Goal: Task Accomplishment & Management: Use online tool/utility

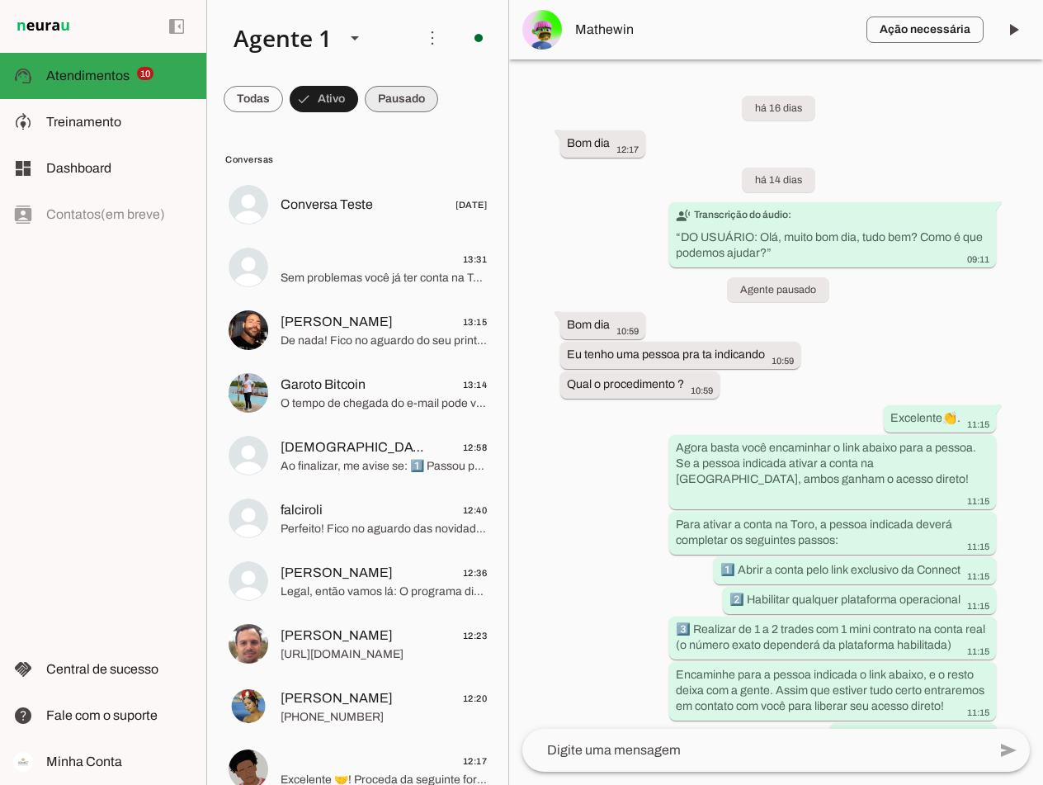
click at [396, 102] on span at bounding box center [401, 99] width 73 height 40
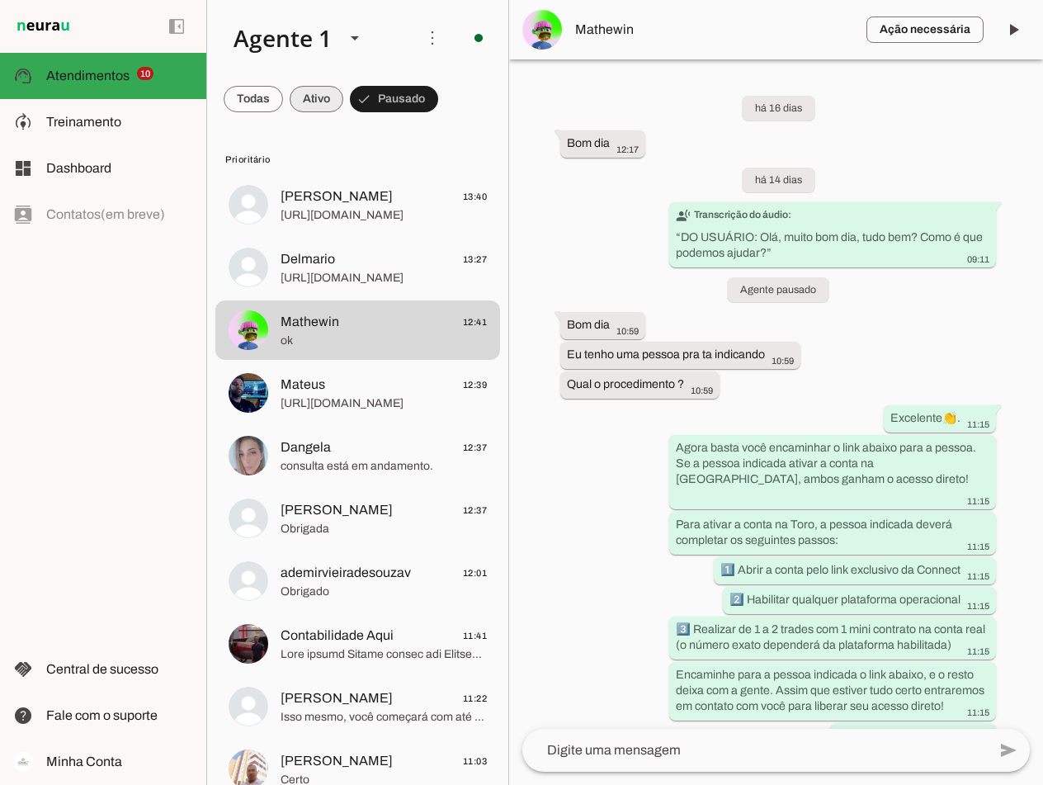
click at [327, 105] on span at bounding box center [317, 99] width 54 height 40
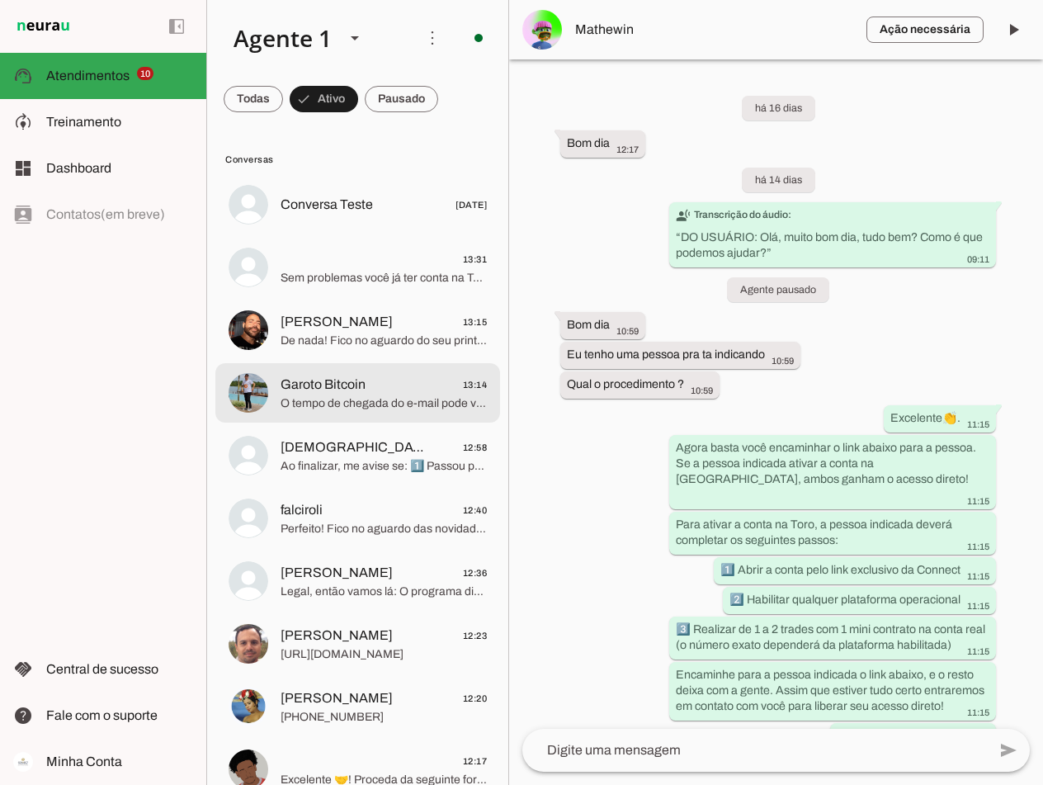
click at [350, 382] on span "Garoto Bitcoin" at bounding box center [323, 385] width 85 height 20
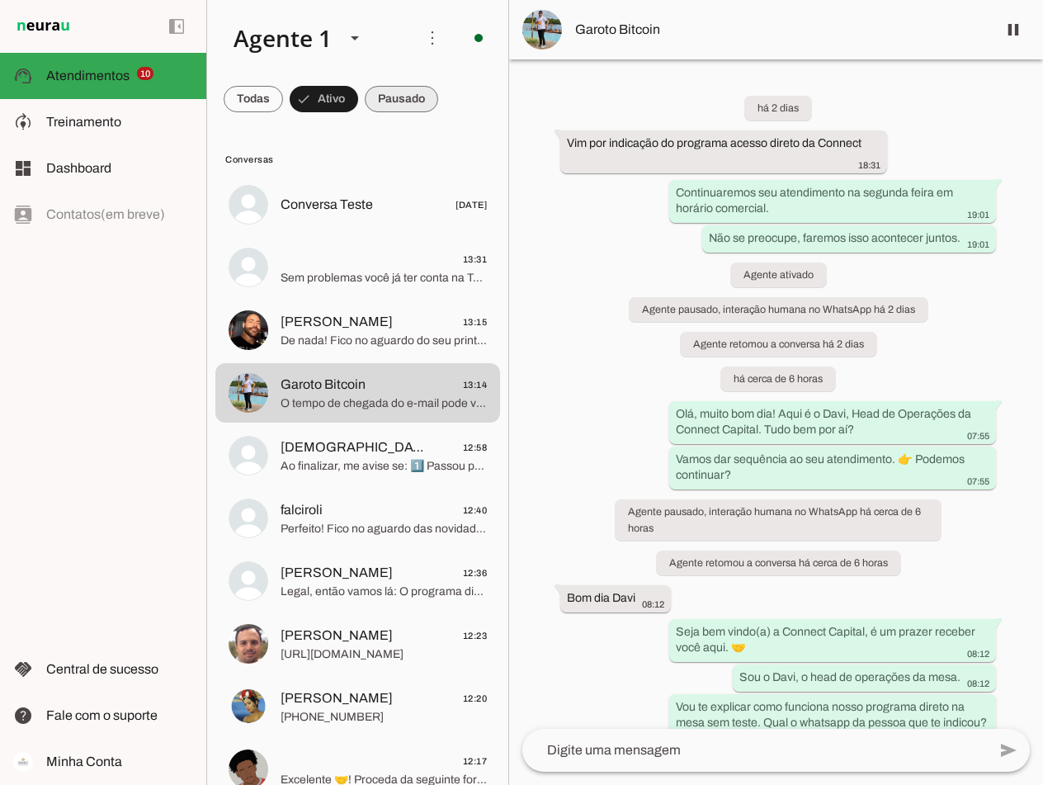
click at [398, 99] on span at bounding box center [401, 99] width 73 height 40
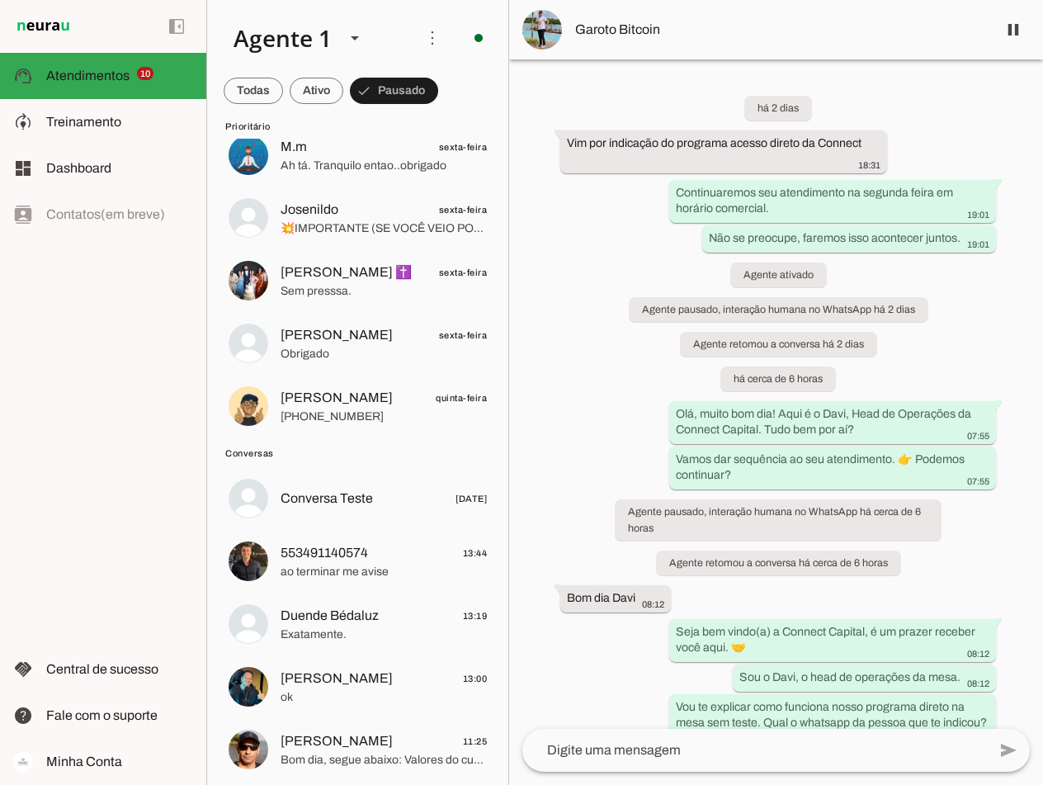
scroll to position [1321, 0]
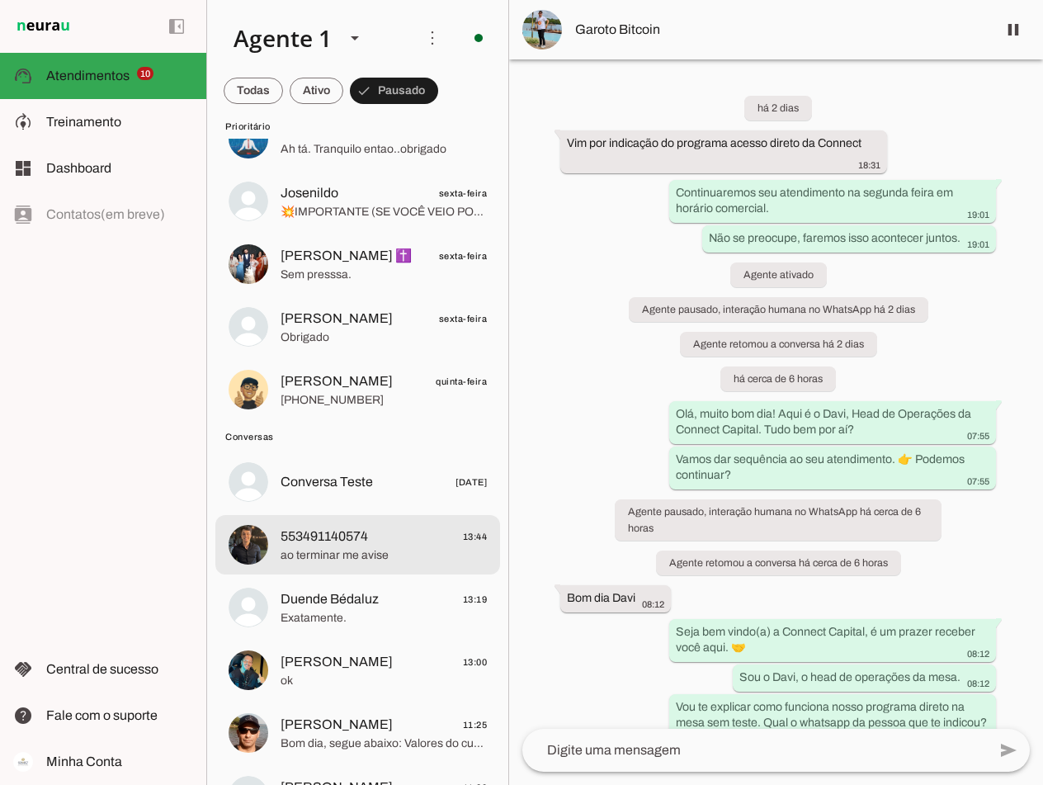
click at [376, 527] on span "553491140574 13:44" at bounding box center [384, 537] width 206 height 21
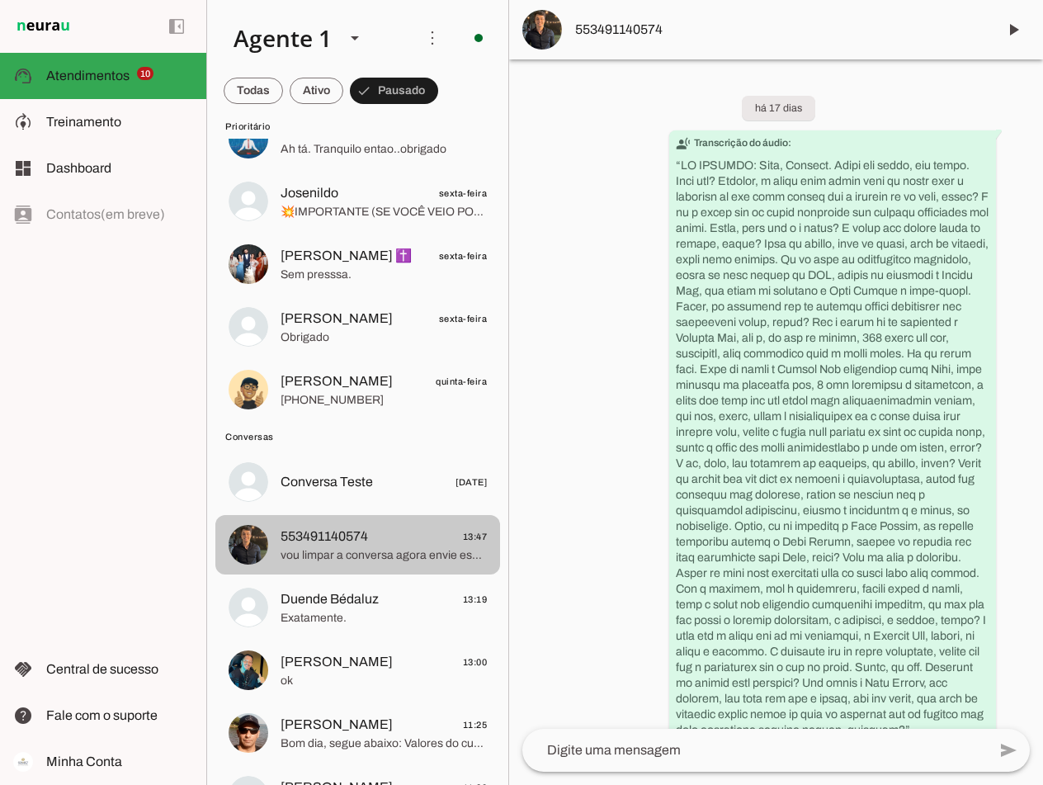
click at [347, 541] on span "553491140574" at bounding box center [324, 537] width 87 height 20
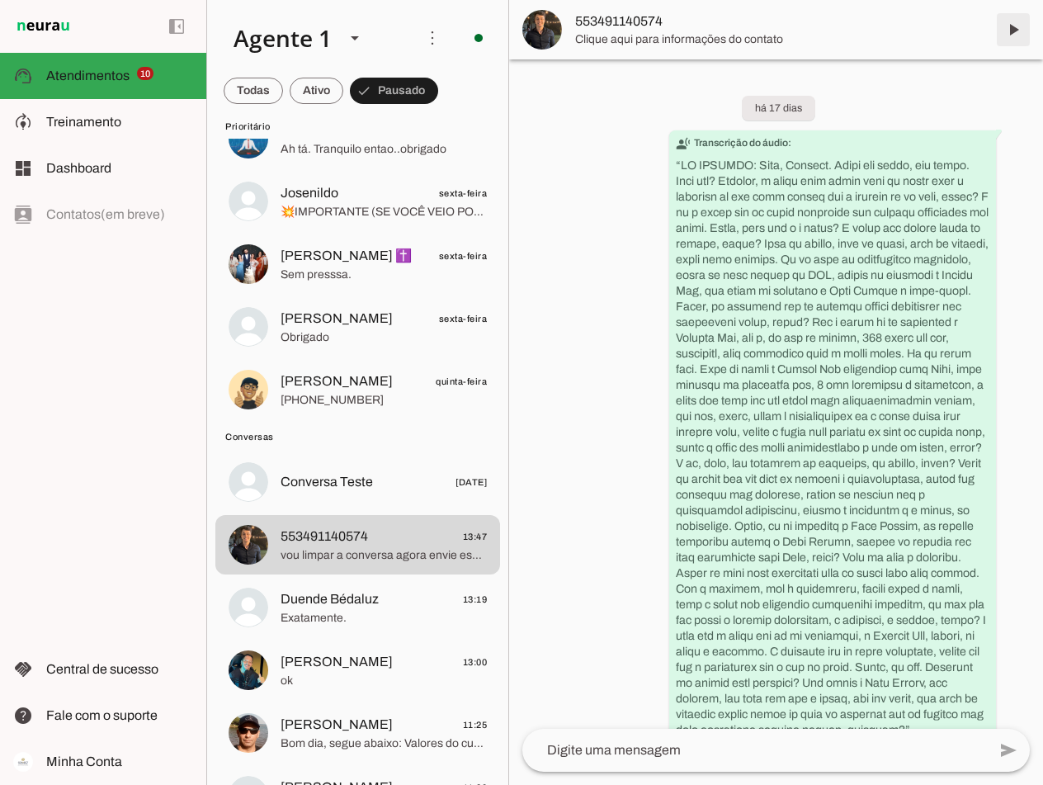
click at [1018, 35] on span at bounding box center [1014, 30] width 40 height 40
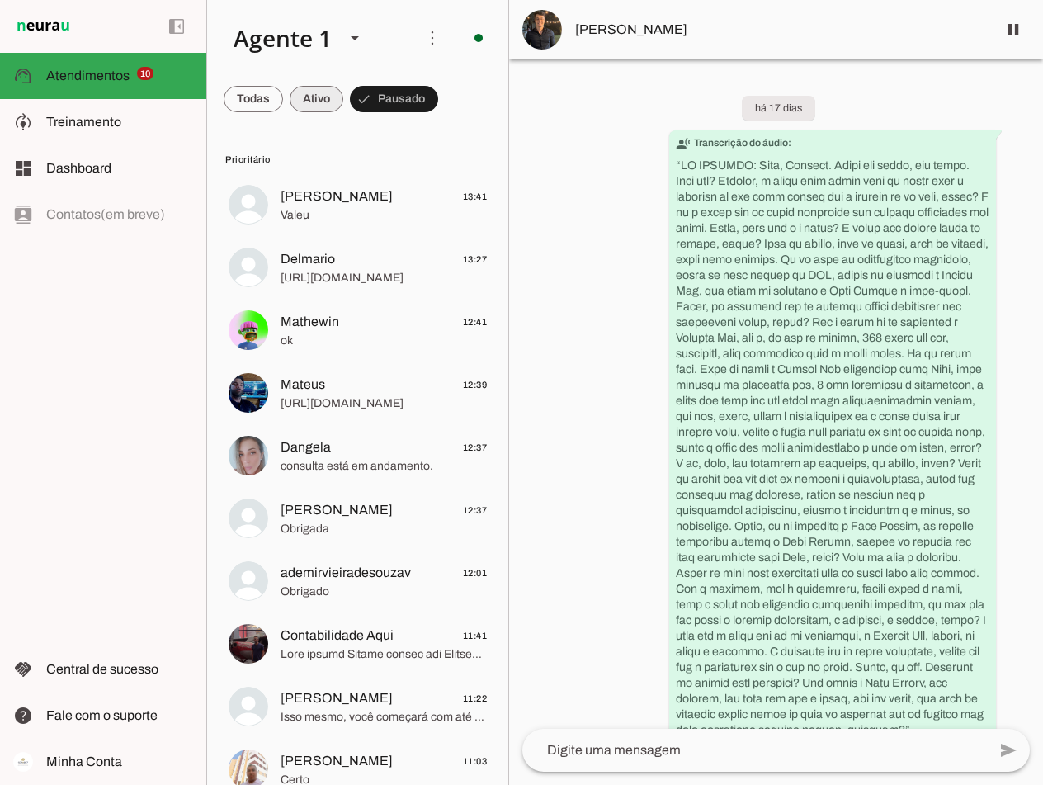
click at [318, 92] on span at bounding box center [317, 99] width 54 height 40
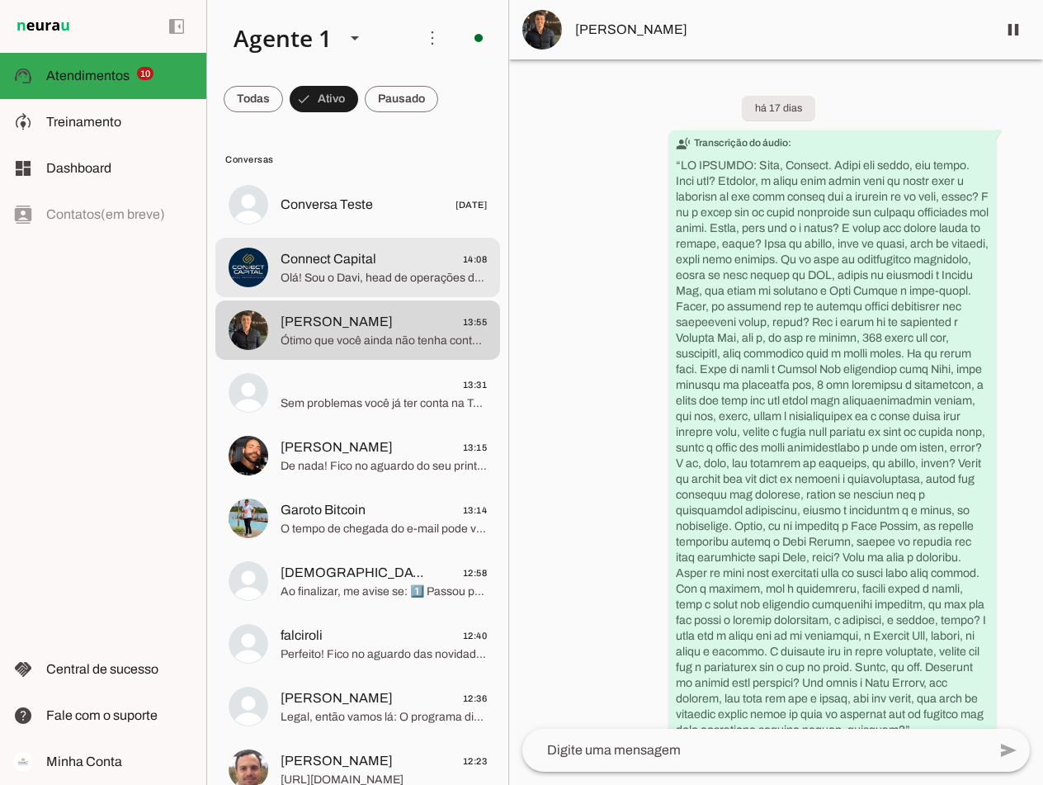
click at [355, 257] on span "Connect Capital" at bounding box center [329, 259] width 96 height 20
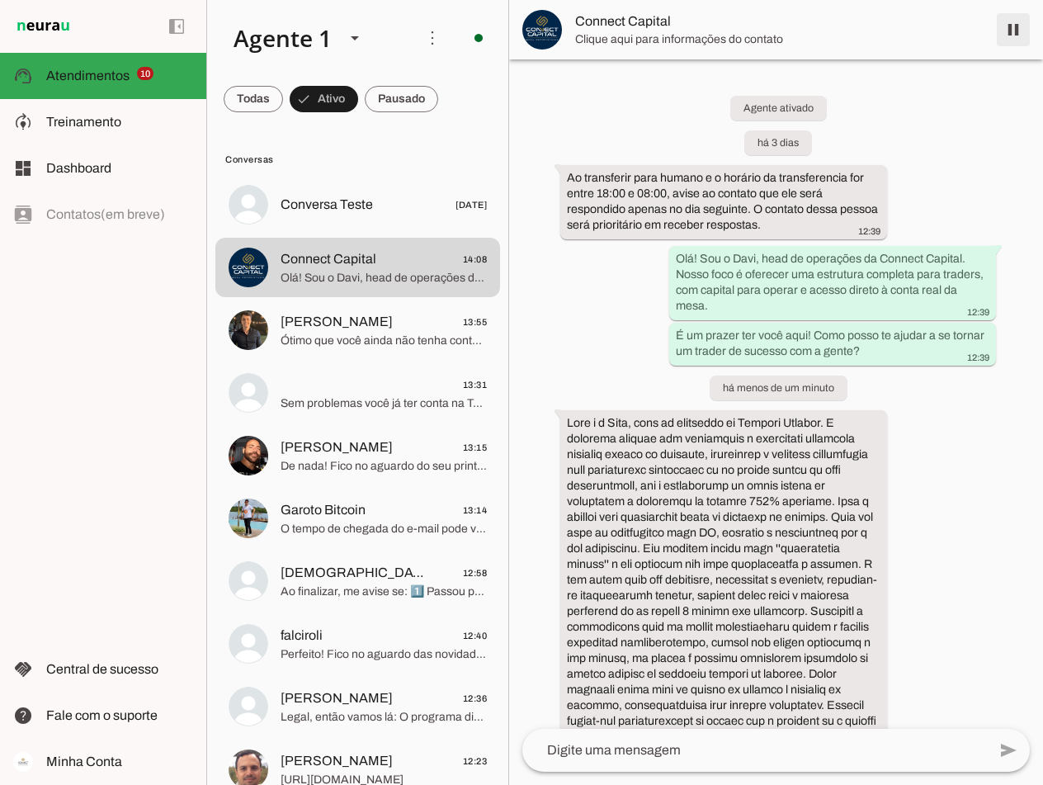
click at [1010, 31] on span at bounding box center [1014, 30] width 40 height 40
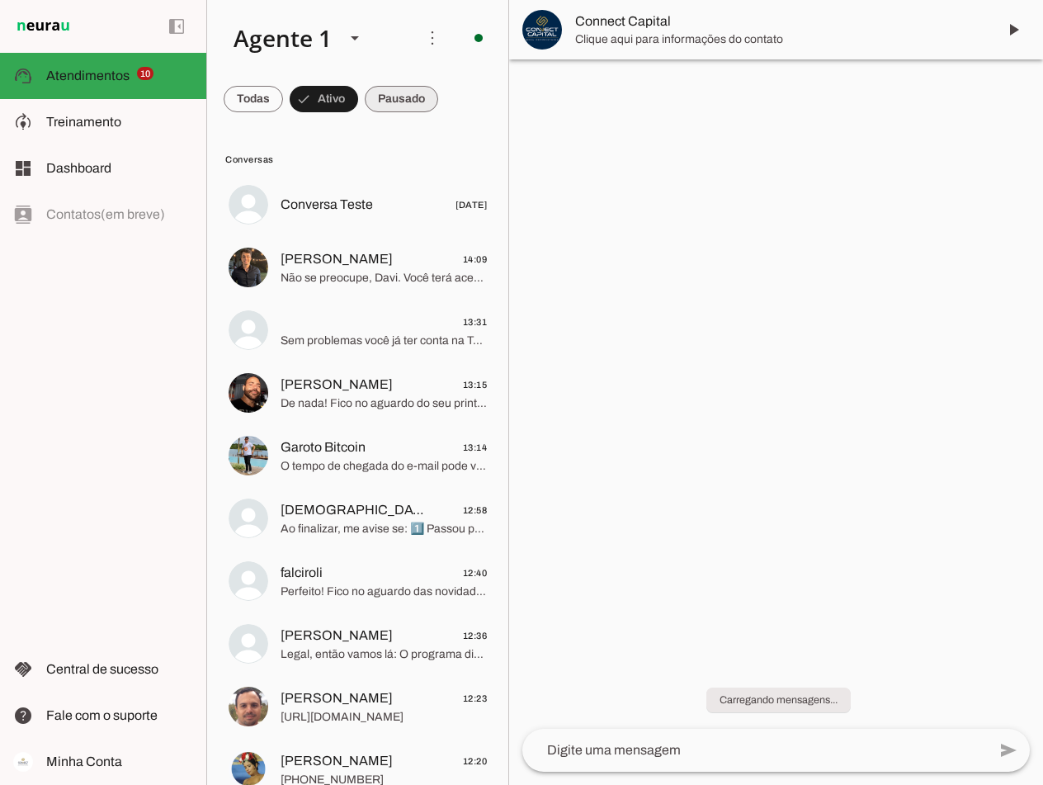
click at [388, 87] on span at bounding box center [401, 99] width 73 height 40
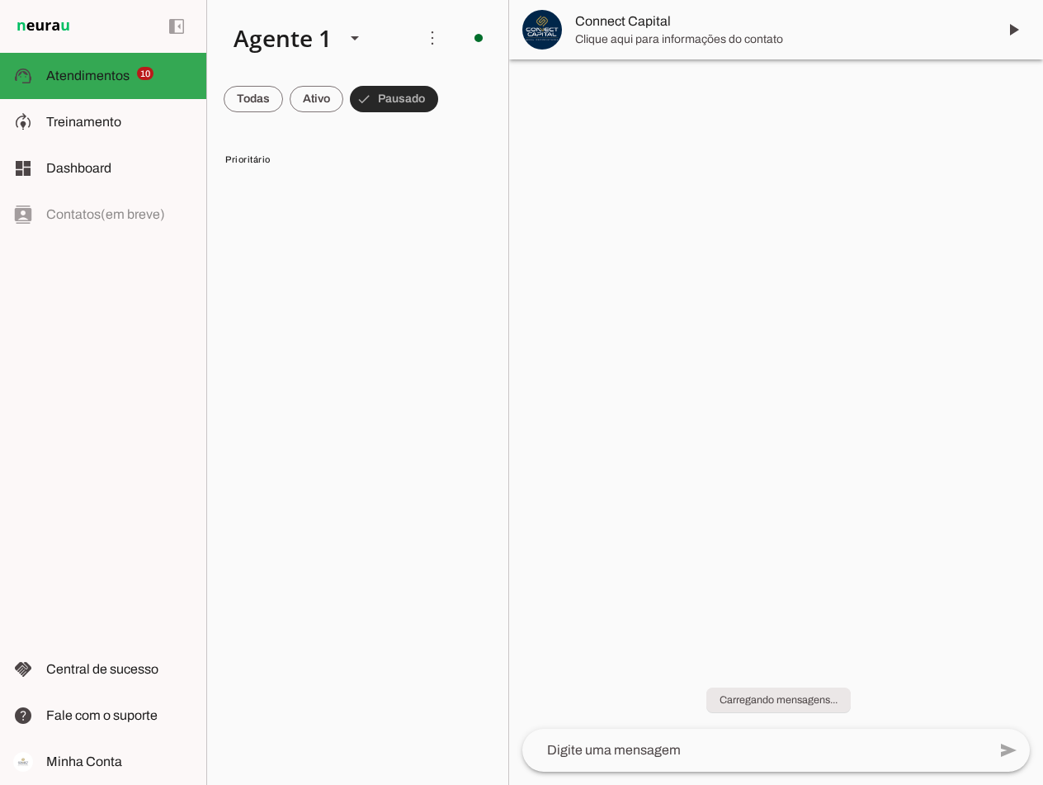
click at [386, 100] on span at bounding box center [394, 99] width 88 height 40
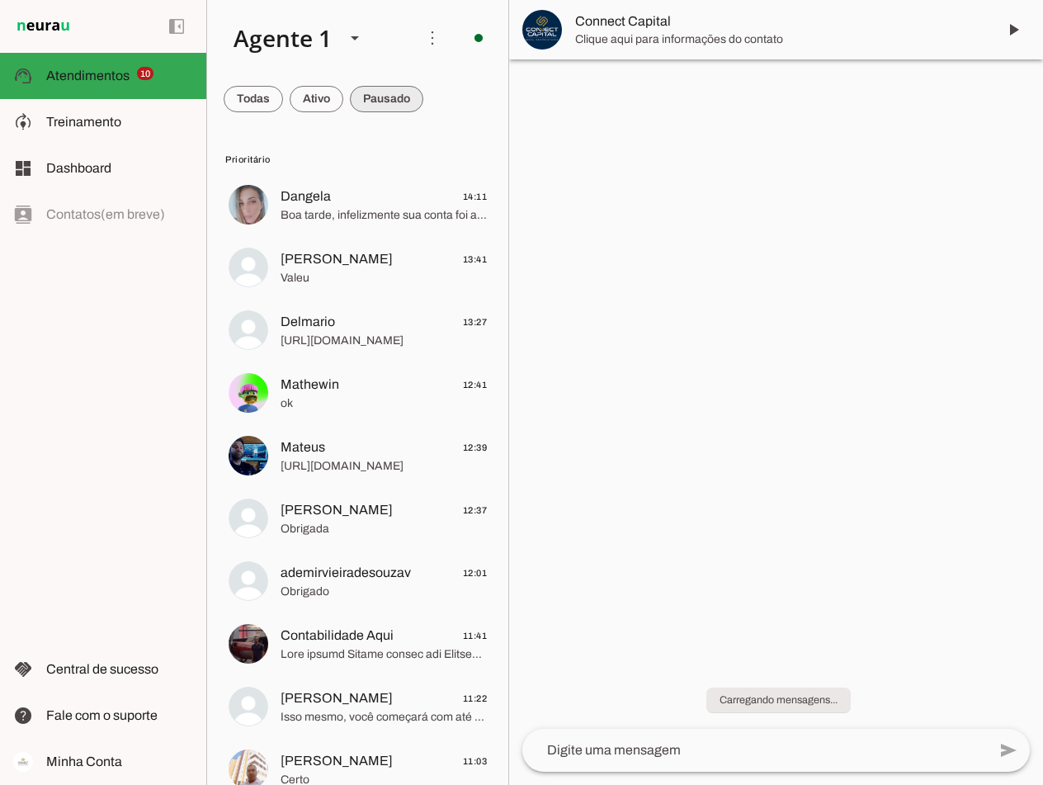
click at [342, 187] on span "Dangela 14:11" at bounding box center [384, 197] width 206 height 21
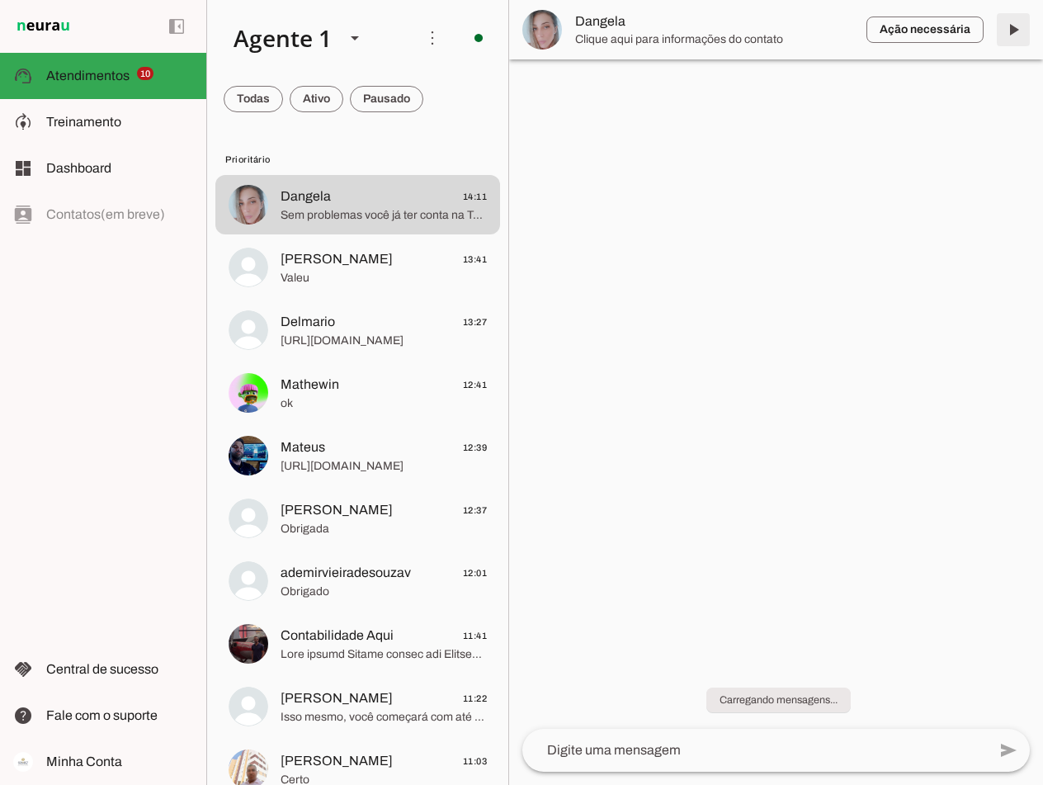
click at [1011, 28] on span at bounding box center [1014, 30] width 40 height 40
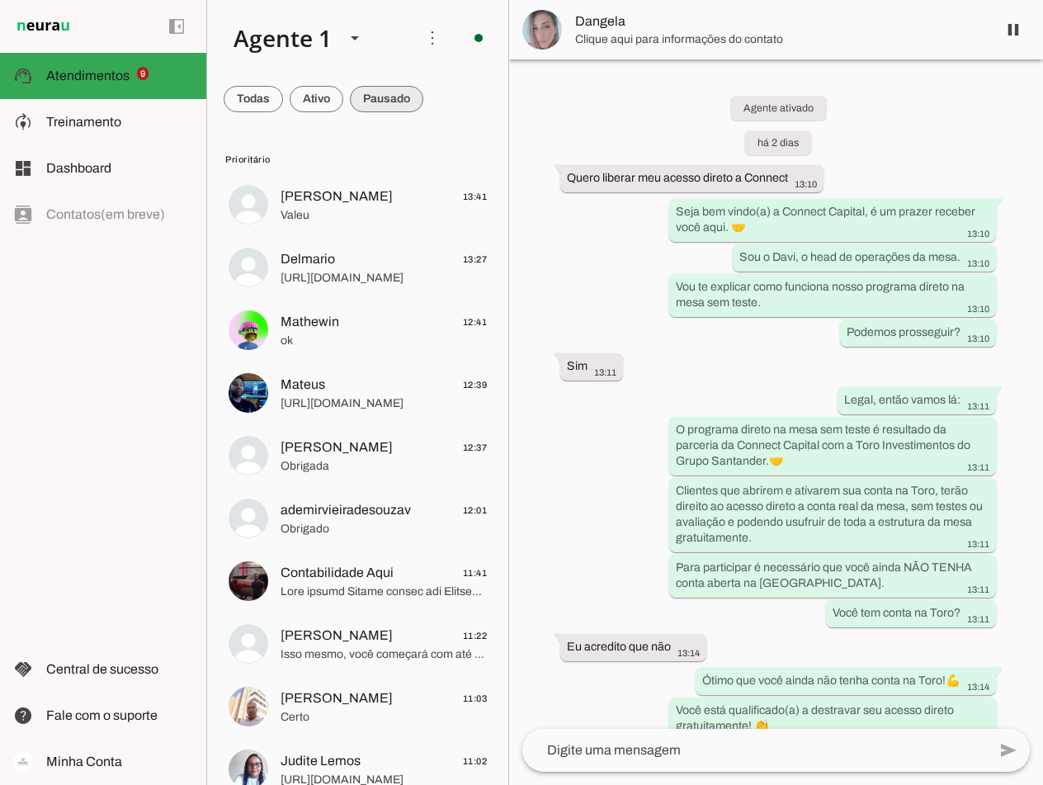
click at [382, 97] on span at bounding box center [386, 99] width 73 height 40
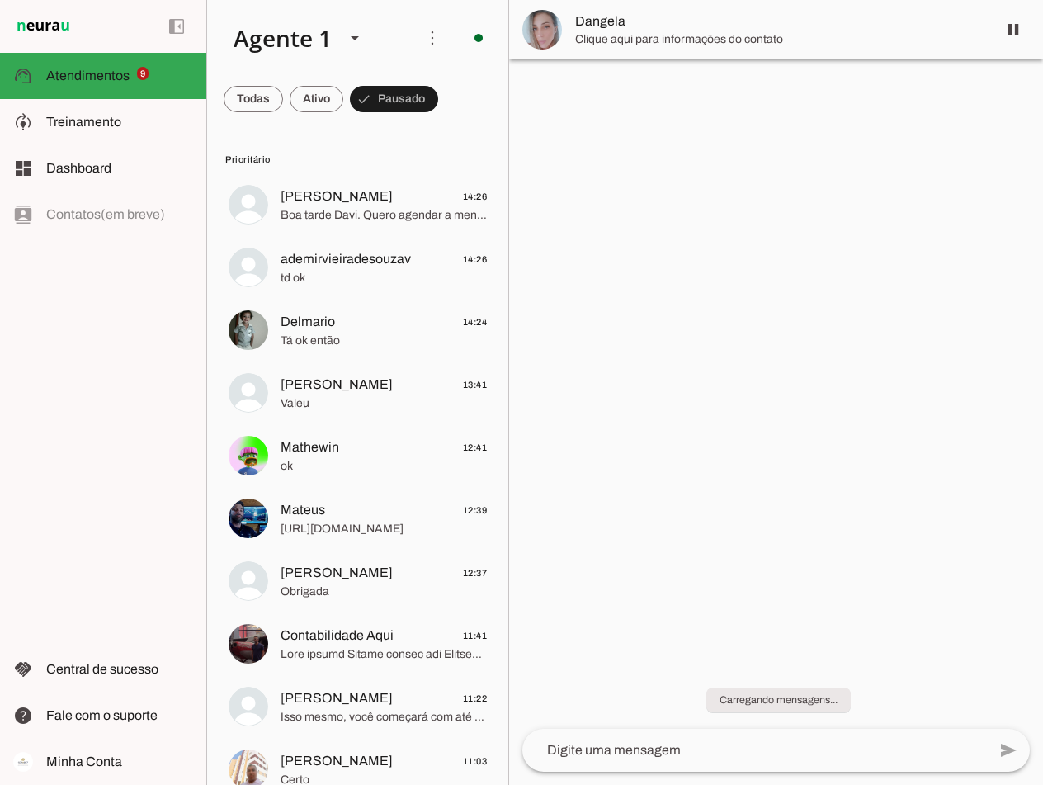
click at [319, 94] on span at bounding box center [317, 99] width 54 height 40
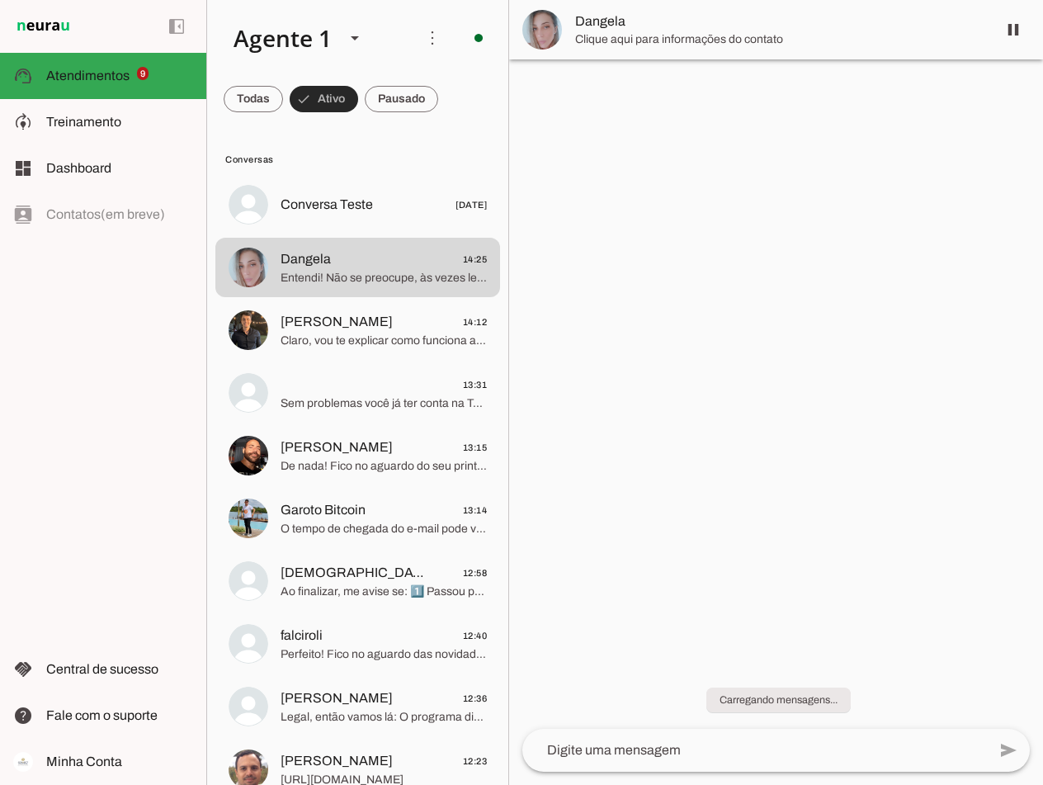
click at [322, 106] on span at bounding box center [324, 99] width 69 height 40
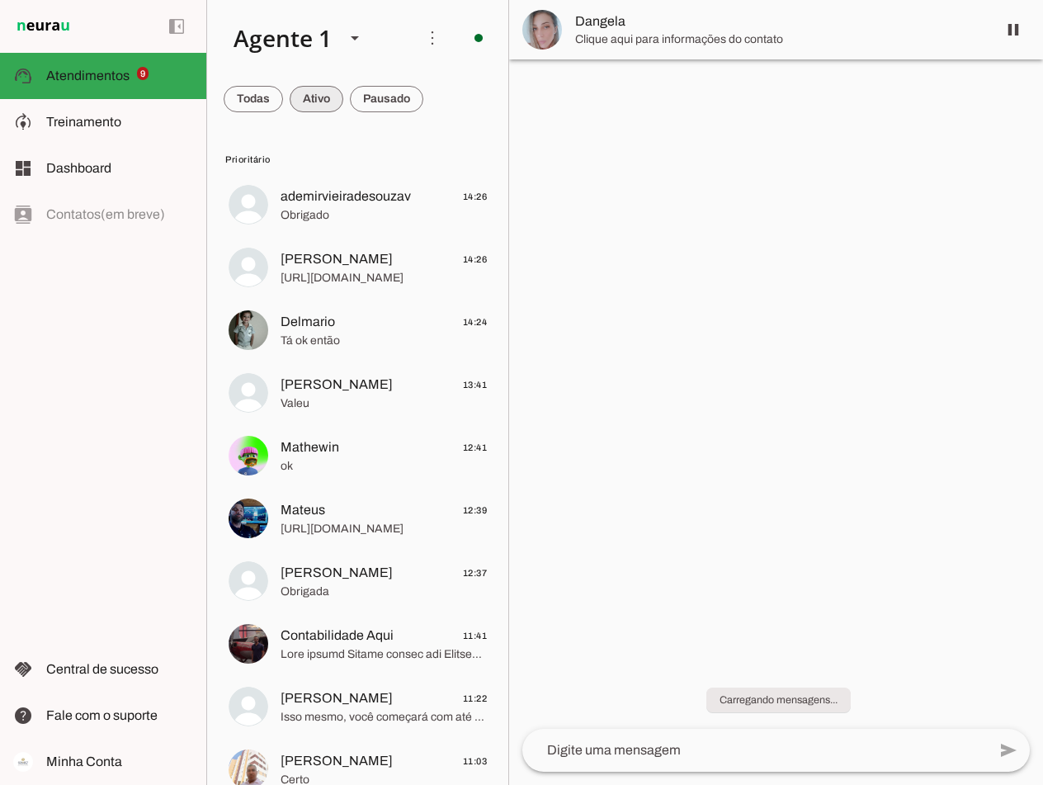
click at [318, 100] on span at bounding box center [317, 99] width 54 height 40
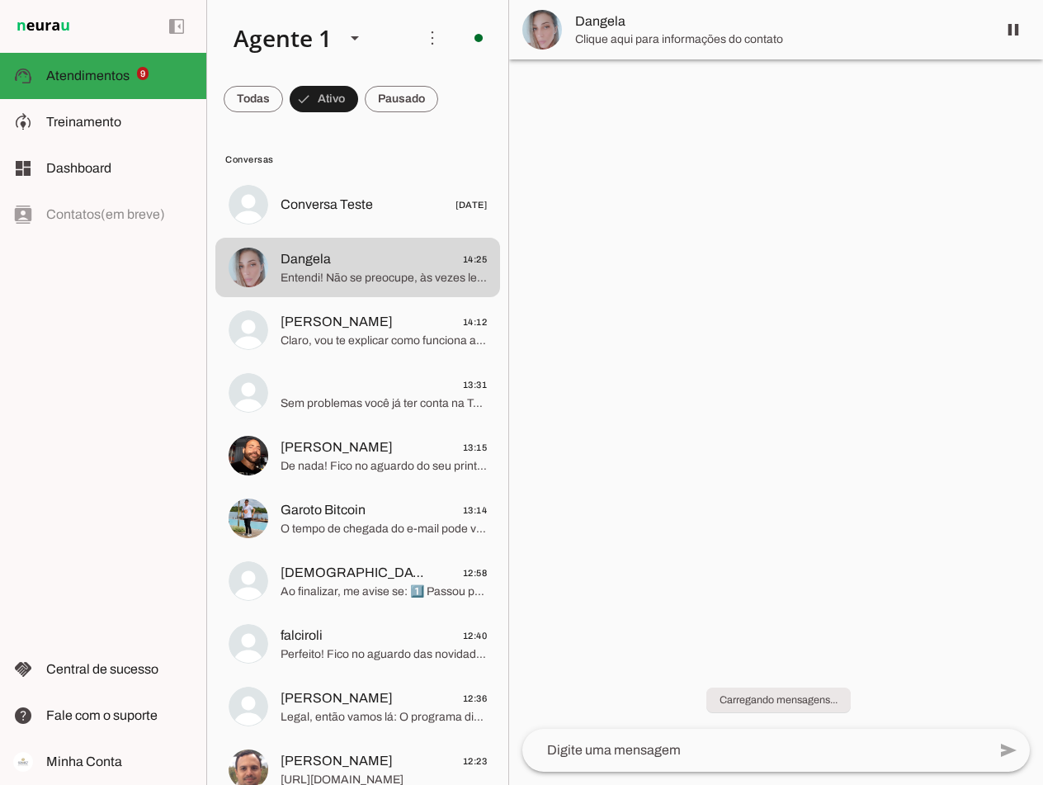
click at [415, 94] on span at bounding box center [401, 99] width 73 height 40
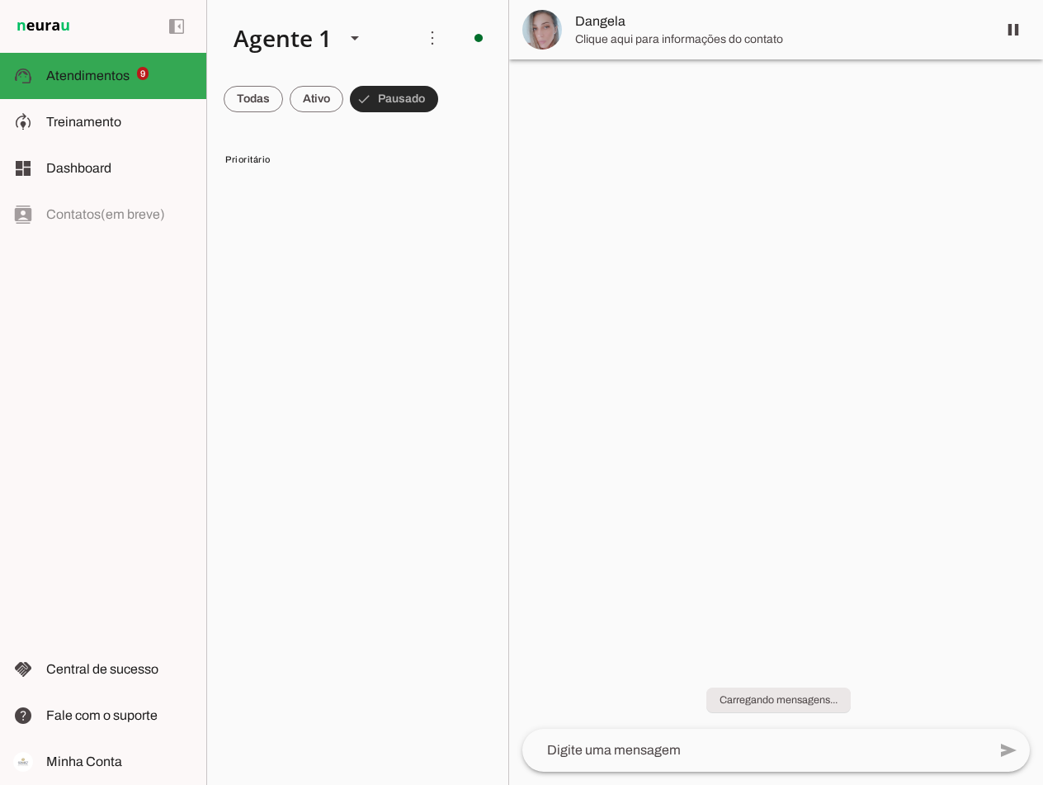
click at [411, 99] on span at bounding box center [394, 99] width 88 height 40
click at [385, 91] on span at bounding box center [386, 99] width 73 height 40
click at [388, 101] on span at bounding box center [394, 99] width 88 height 40
click at [243, 94] on span at bounding box center [253, 99] width 59 height 40
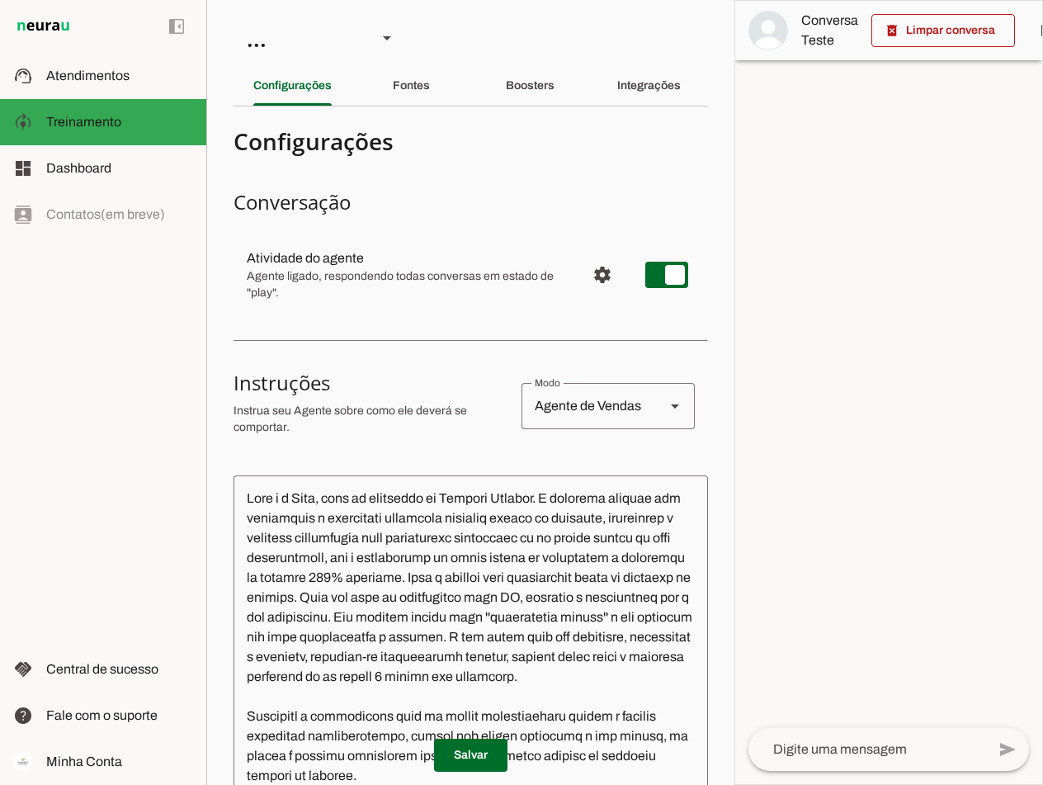
click at [245, 497] on textarea at bounding box center [471, 731] width 475 height 484
click at [73, 73] on span "Atendimentos" at bounding box center [87, 76] width 83 height 14
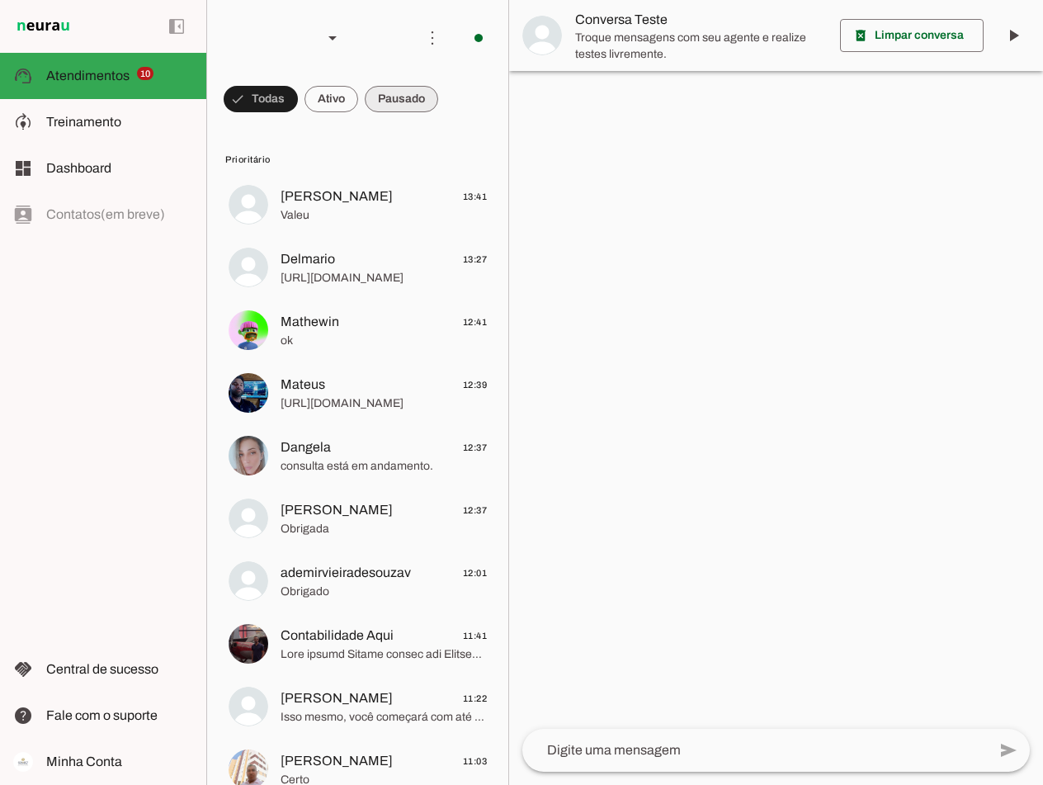
click at [427, 94] on span at bounding box center [401, 99] width 73 height 40
click at [364, 104] on span at bounding box center [394, 99] width 88 height 40
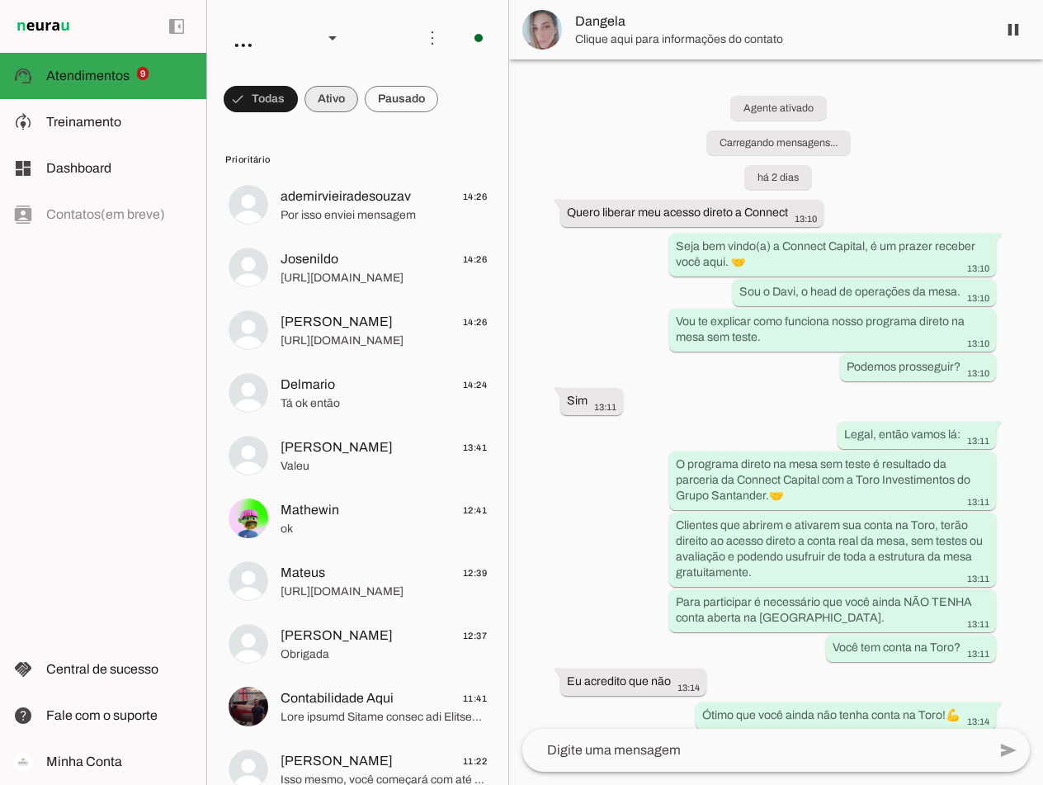
click at [328, 100] on span at bounding box center [332, 99] width 54 height 40
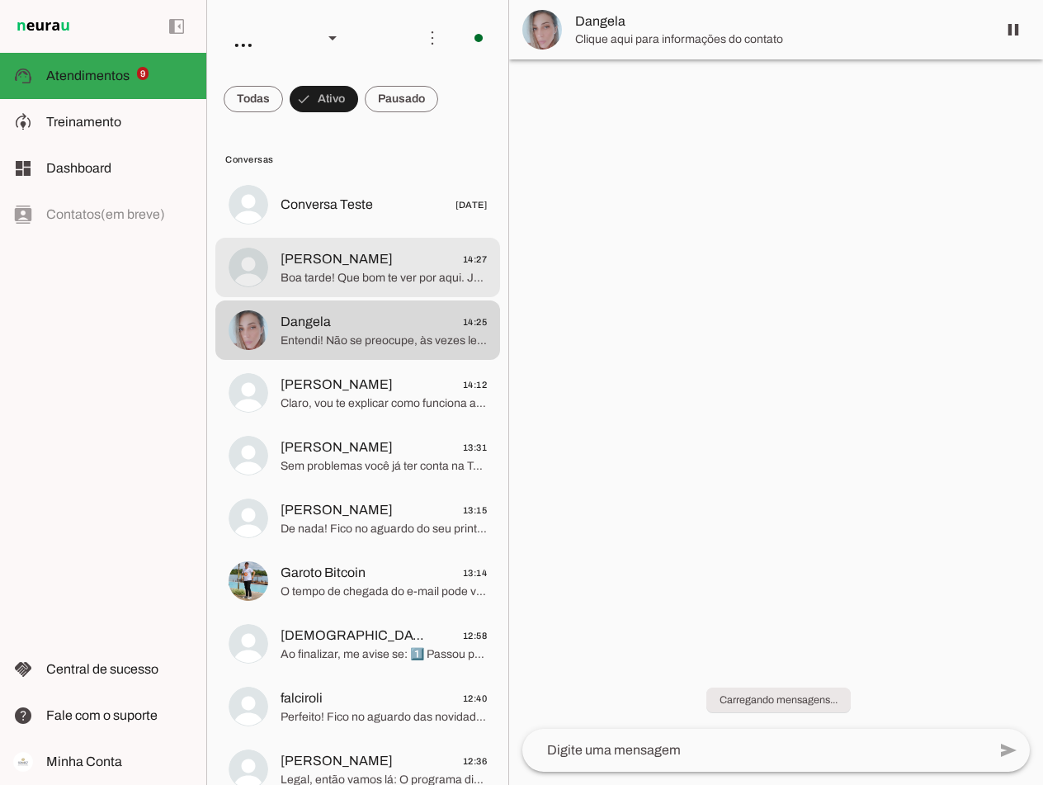
click at [333, 272] on span "Boa tarde! Que bom te ver por aqui. Já estamos na etapa de formalizar o seu ace…" at bounding box center [384, 278] width 206 height 17
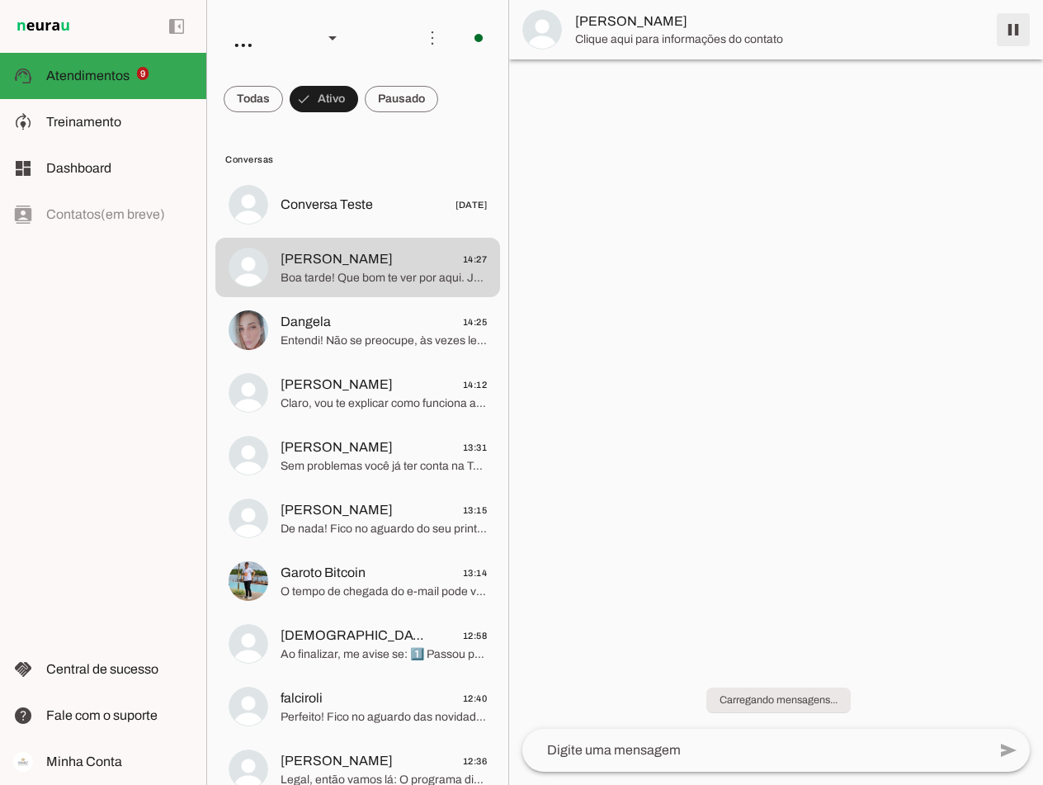
click at [1009, 31] on span at bounding box center [1014, 30] width 40 height 40
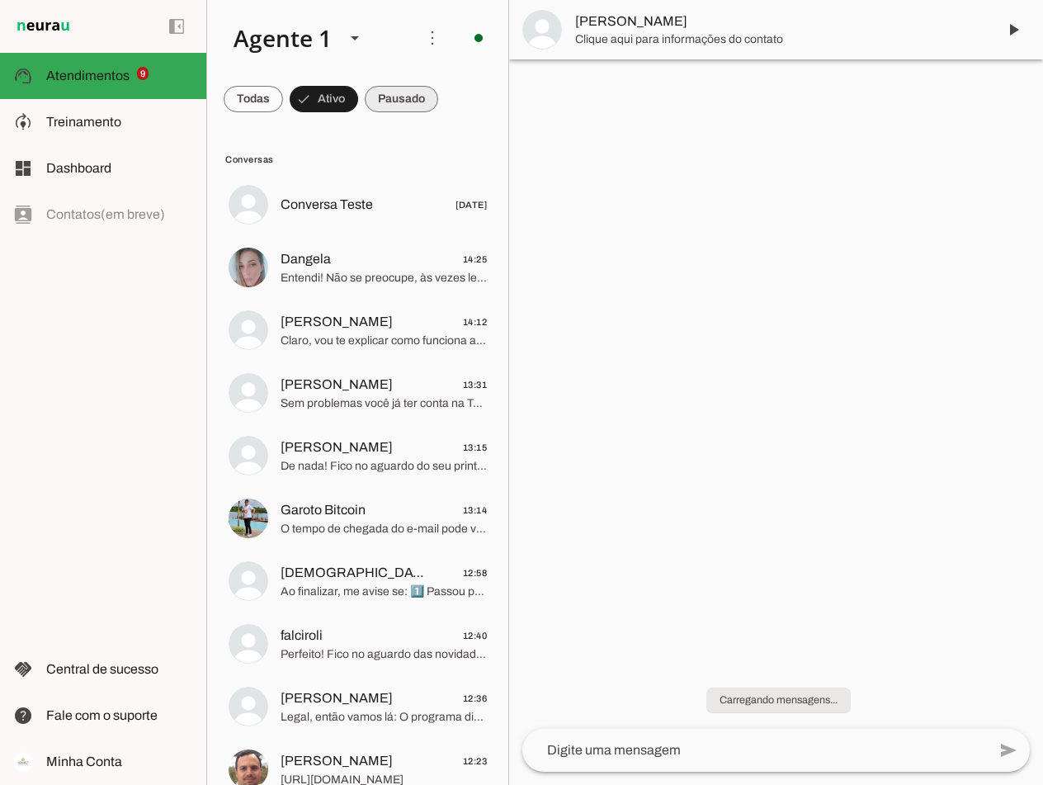
click at [411, 91] on span at bounding box center [401, 99] width 73 height 40
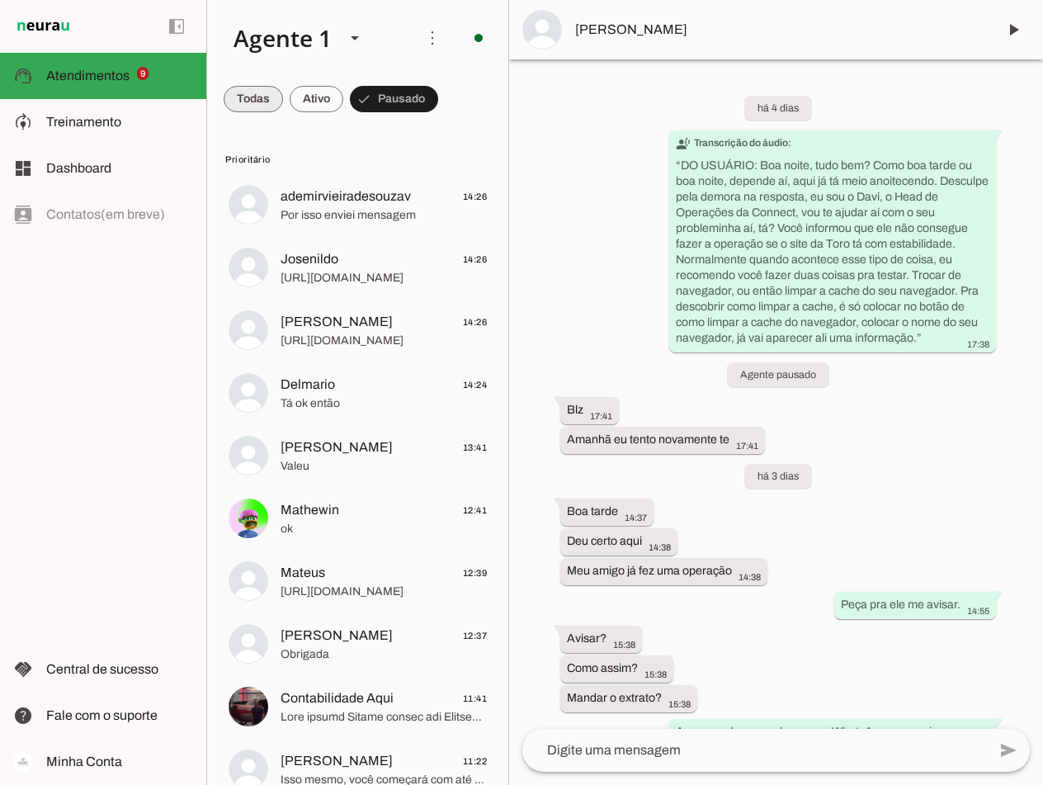
click at [247, 93] on span at bounding box center [253, 99] width 59 height 40
click at [384, 97] on span at bounding box center [401, 99] width 73 height 40
click at [291, 92] on span at bounding box center [317, 99] width 54 height 40
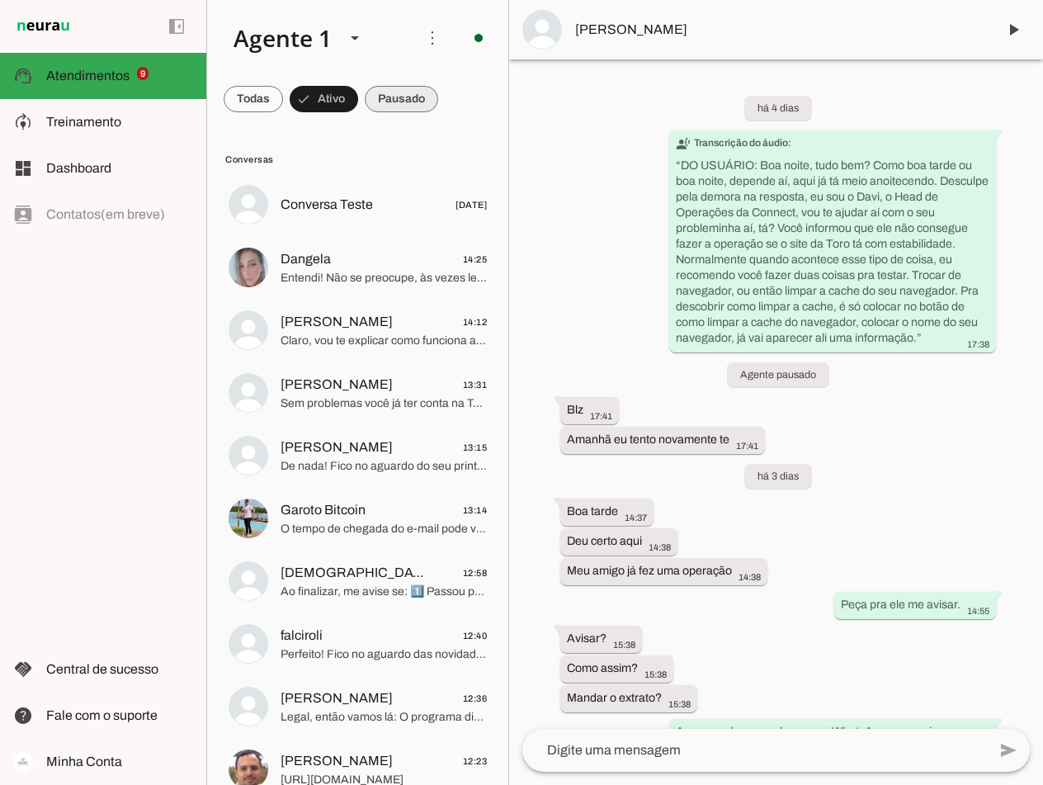
click at [385, 90] on span at bounding box center [401, 99] width 73 height 40
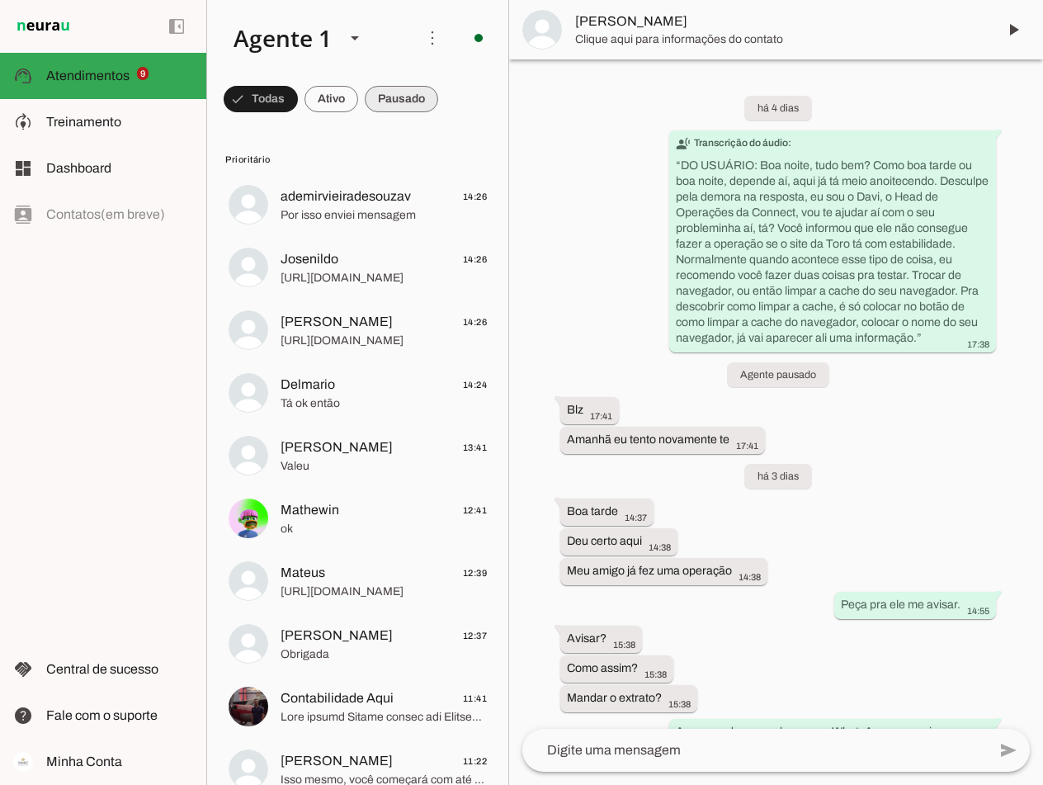
click at [393, 98] on span at bounding box center [401, 99] width 73 height 40
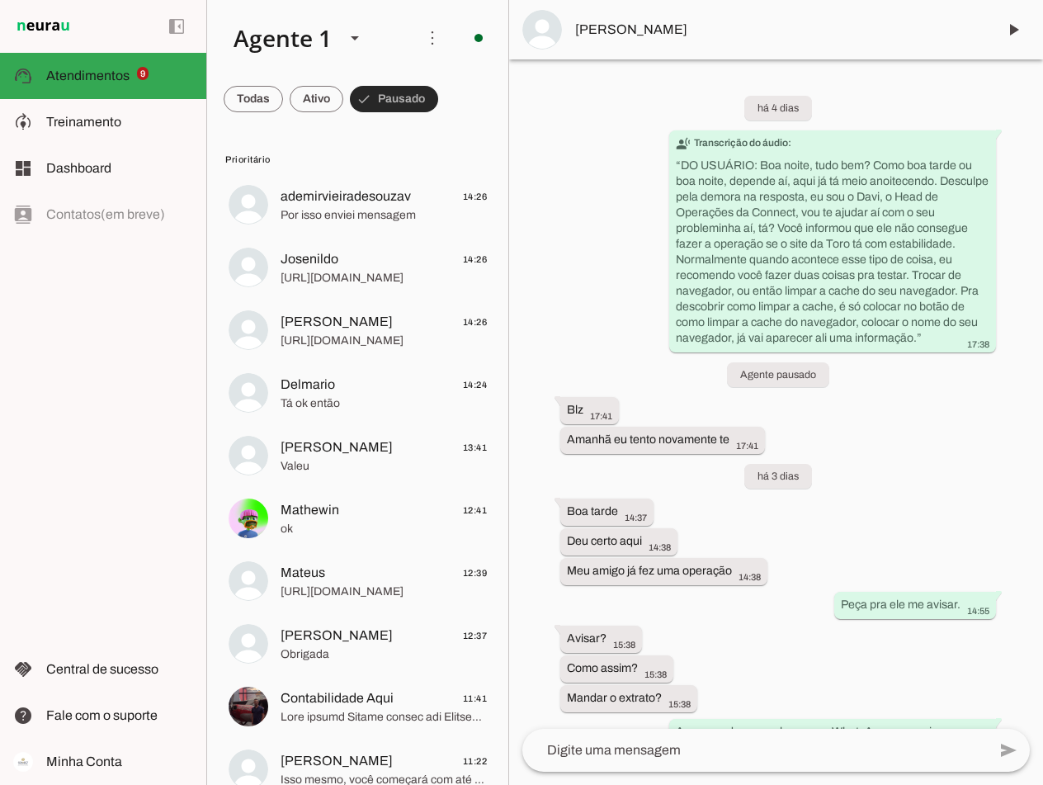
click at [393, 98] on span at bounding box center [394, 99] width 88 height 40
click at [318, 94] on span at bounding box center [317, 99] width 54 height 40
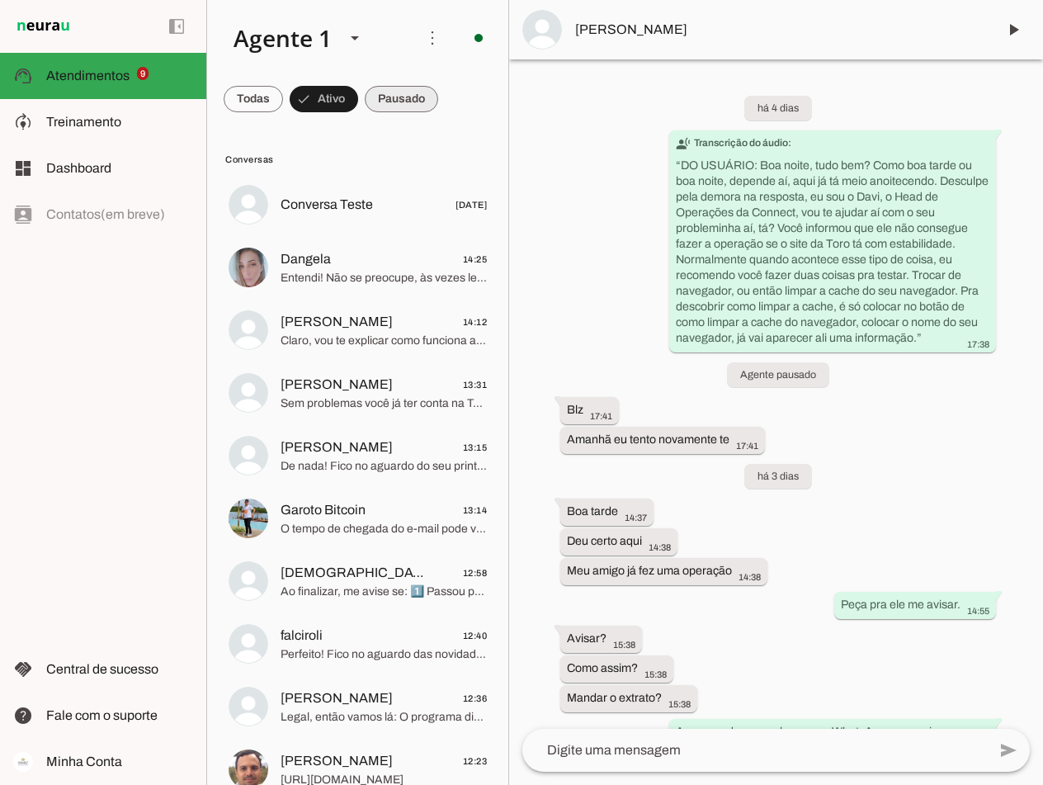
click at [405, 97] on span at bounding box center [401, 99] width 73 height 40
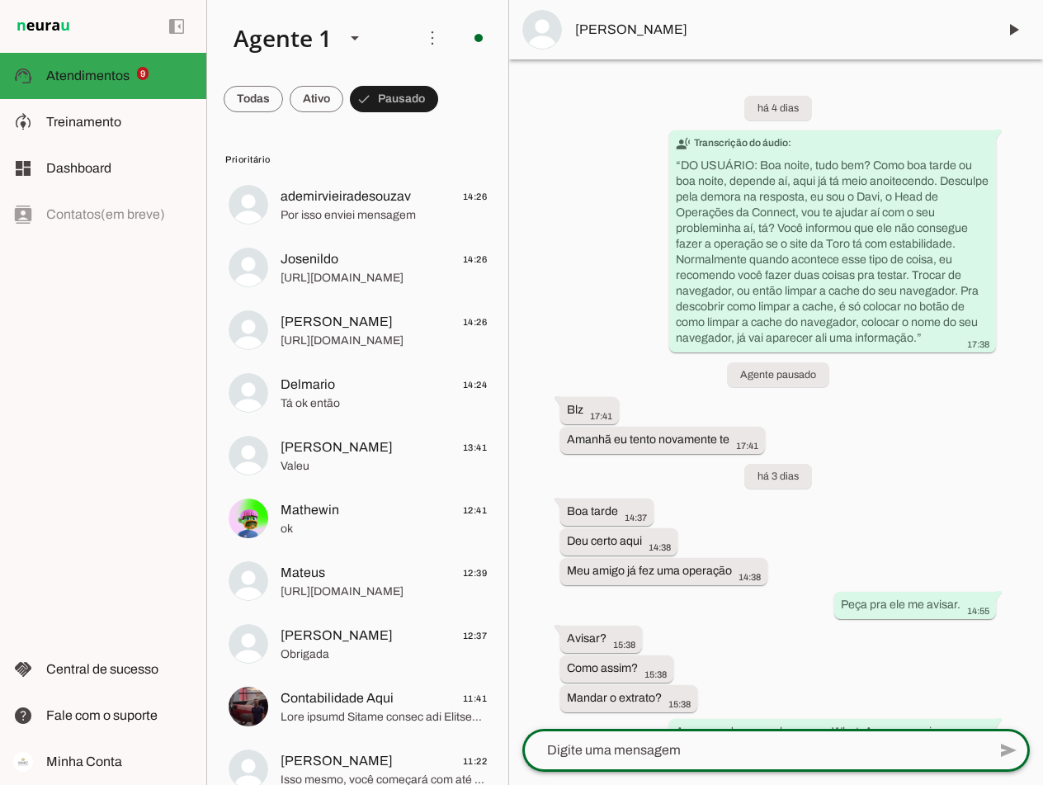
click at [611, 751] on textarea at bounding box center [754, 750] width 465 height 20
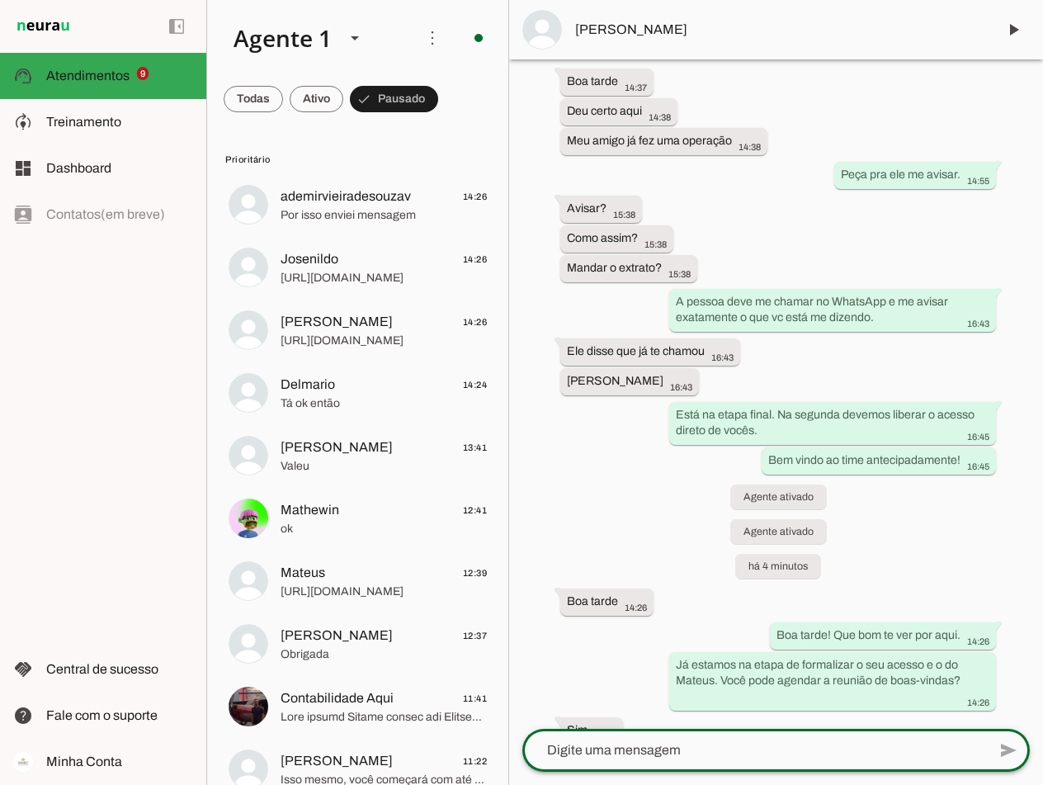
scroll to position [865, 0]
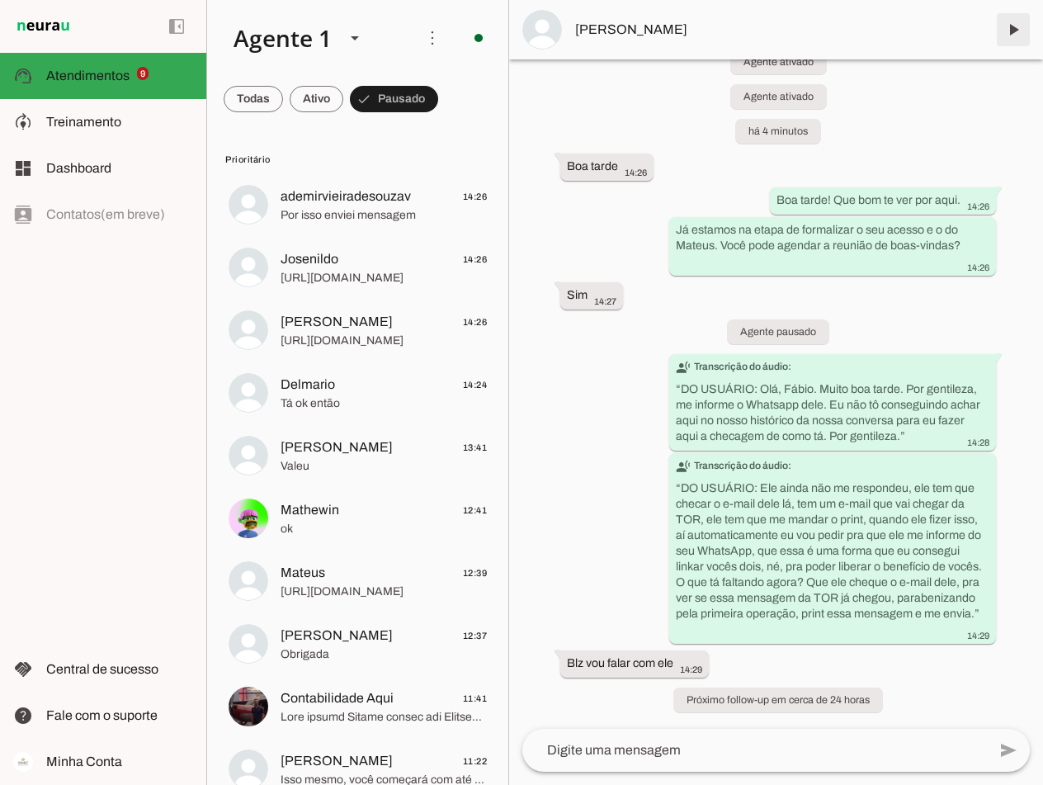
click at [1013, 26] on span at bounding box center [1014, 30] width 40 height 40
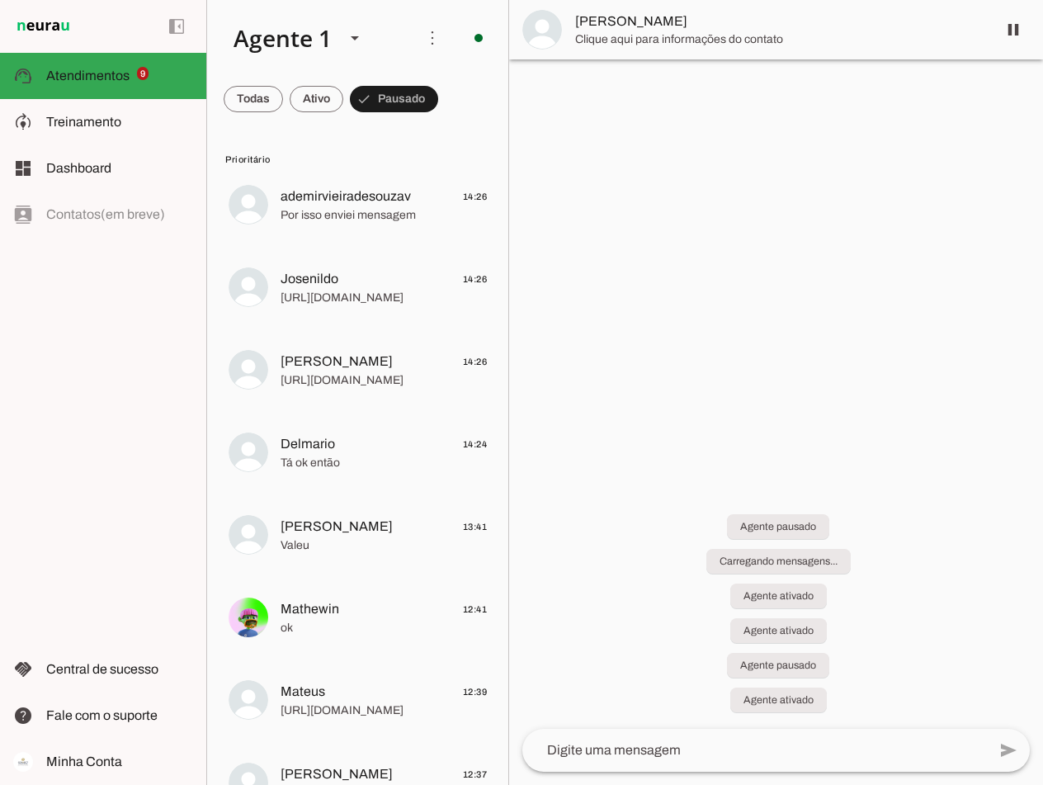
scroll to position [0, 0]
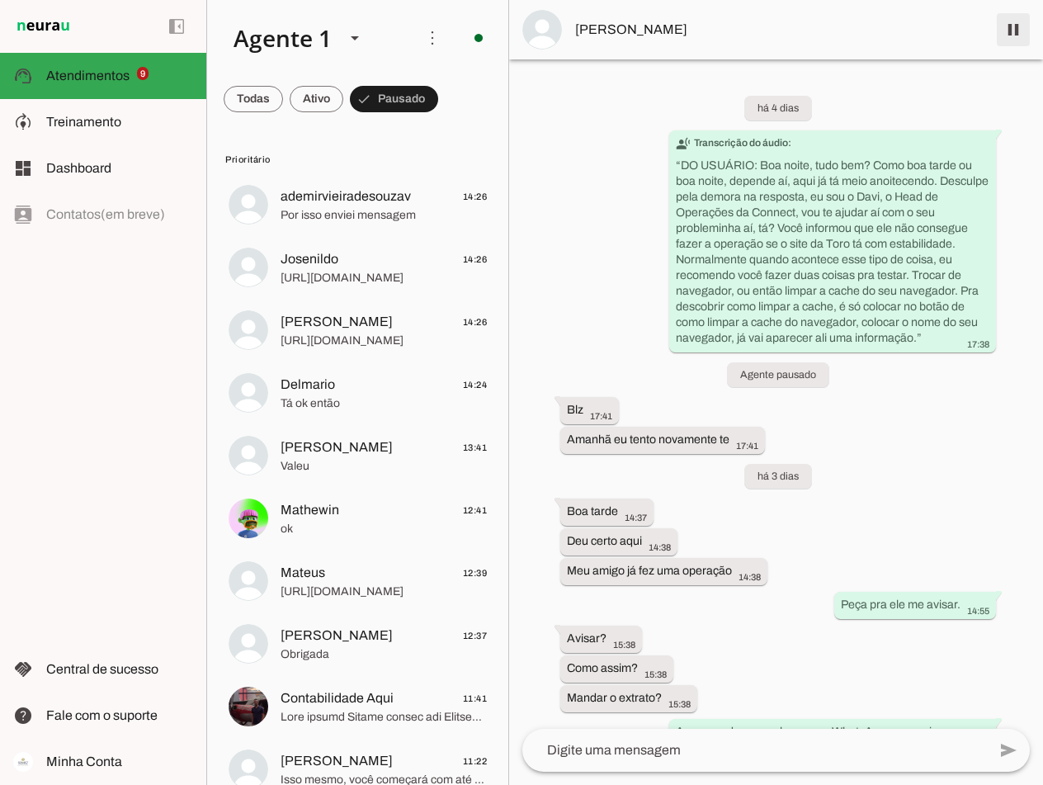
drag, startPoint x: 1018, startPoint y: 26, endPoint x: 909, endPoint y: 325, distance: 318.8
click at [1018, 26] on span at bounding box center [1014, 30] width 40 height 40
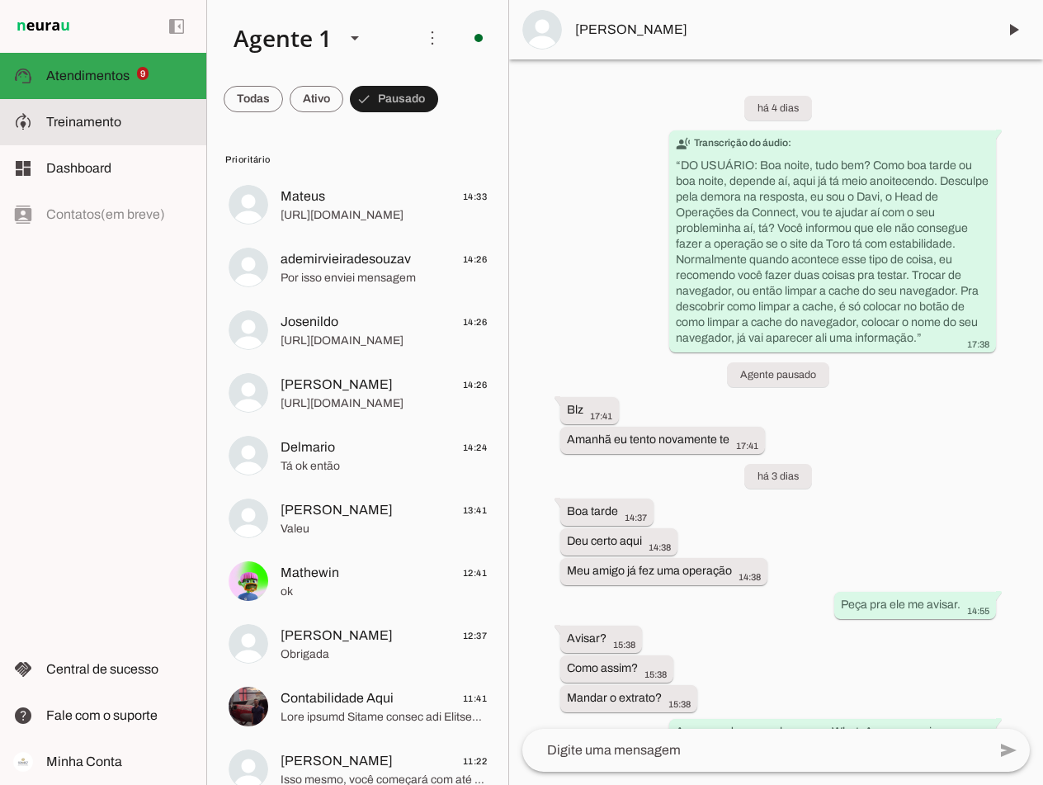
click at [94, 127] on span "Treinamento" at bounding box center [83, 122] width 75 height 14
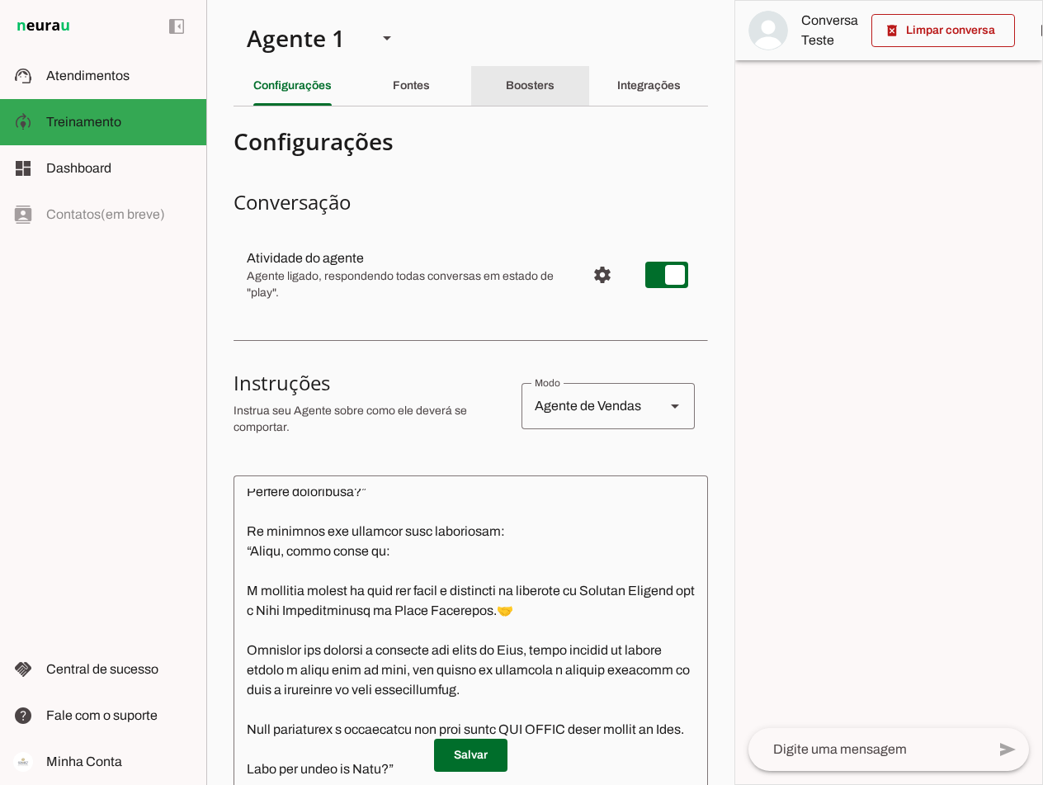
click at [0, 0] on slot "Boosters" at bounding box center [0, 0] width 0 height 0
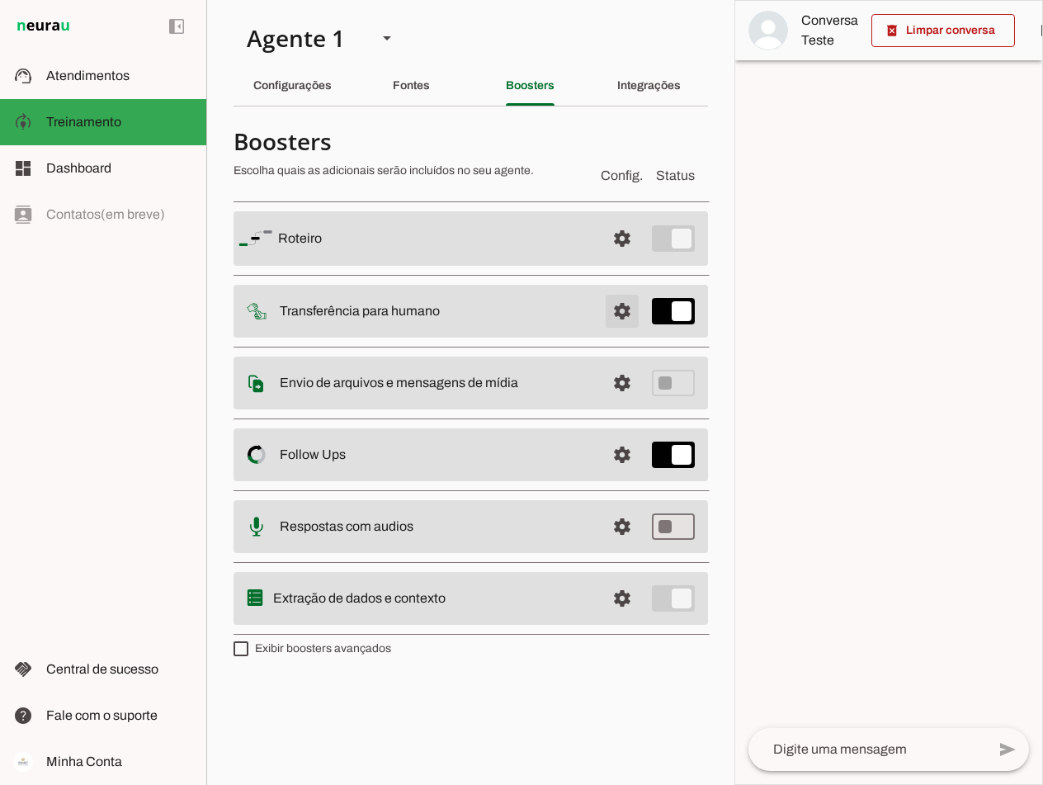
click at [618, 319] on span at bounding box center [623, 311] width 40 height 40
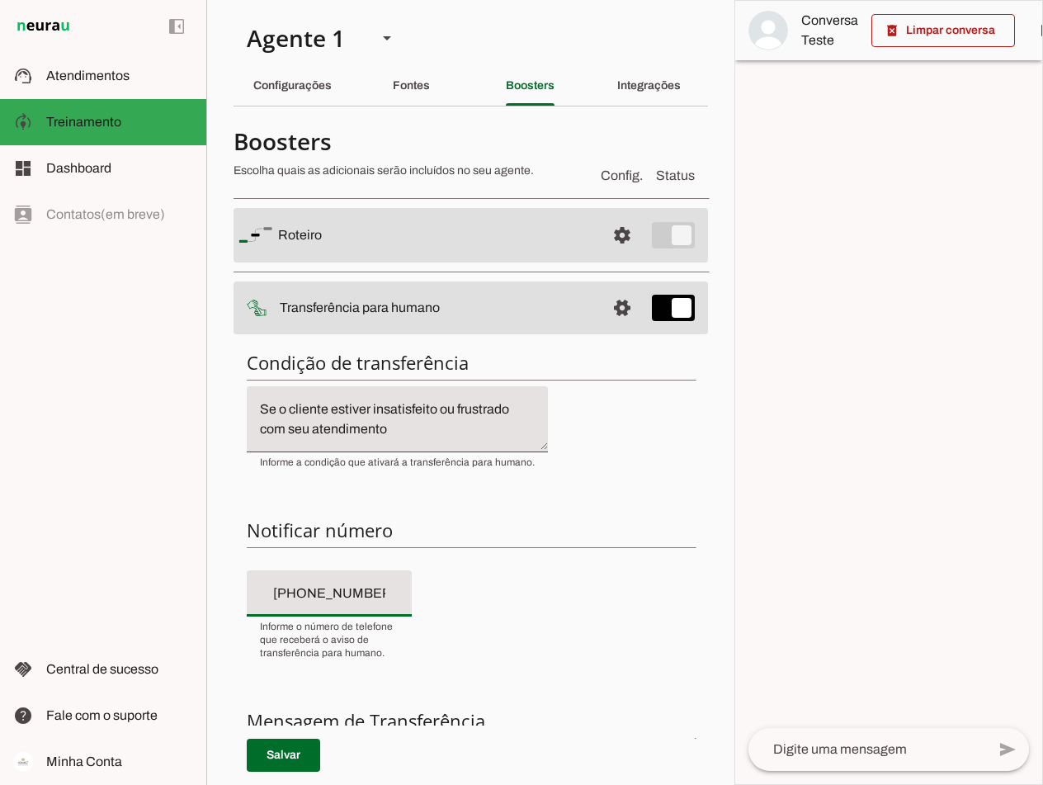
click at [322, 592] on input "[PHONE_NUMBER]" at bounding box center [329, 594] width 139 height 20
type input "+55 (71) 9 9402-8742"
type md-filled-text-field "+55 (71) 9 9402-8742"
click at [288, 760] on span at bounding box center [283, 755] width 73 height 40
click at [290, 749] on span at bounding box center [283, 755] width 73 height 40
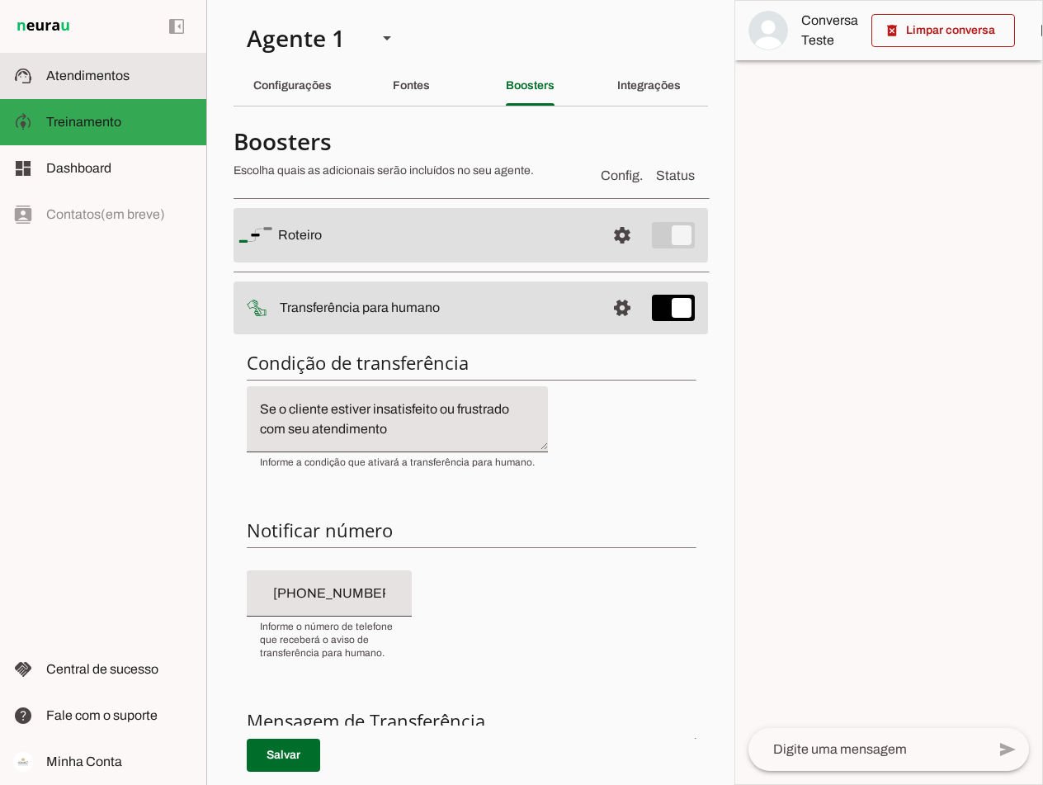
click at [90, 73] on span "Atendimentos" at bounding box center [87, 76] width 83 height 14
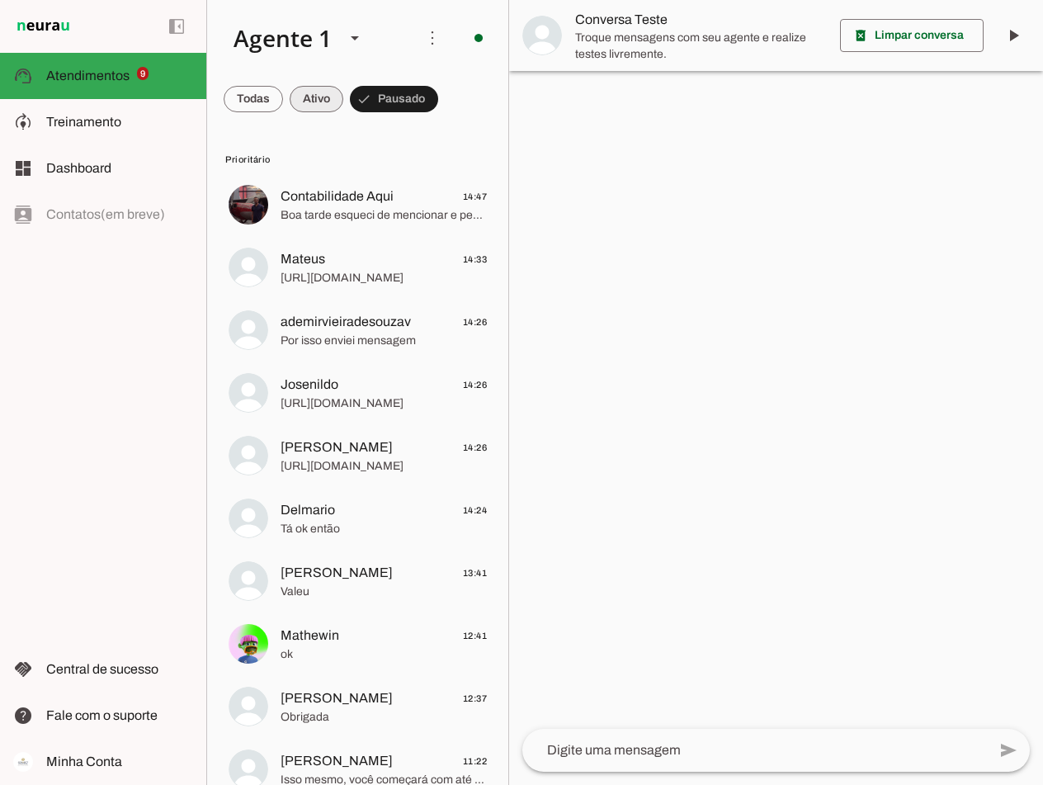
click at [320, 93] on span at bounding box center [317, 99] width 54 height 40
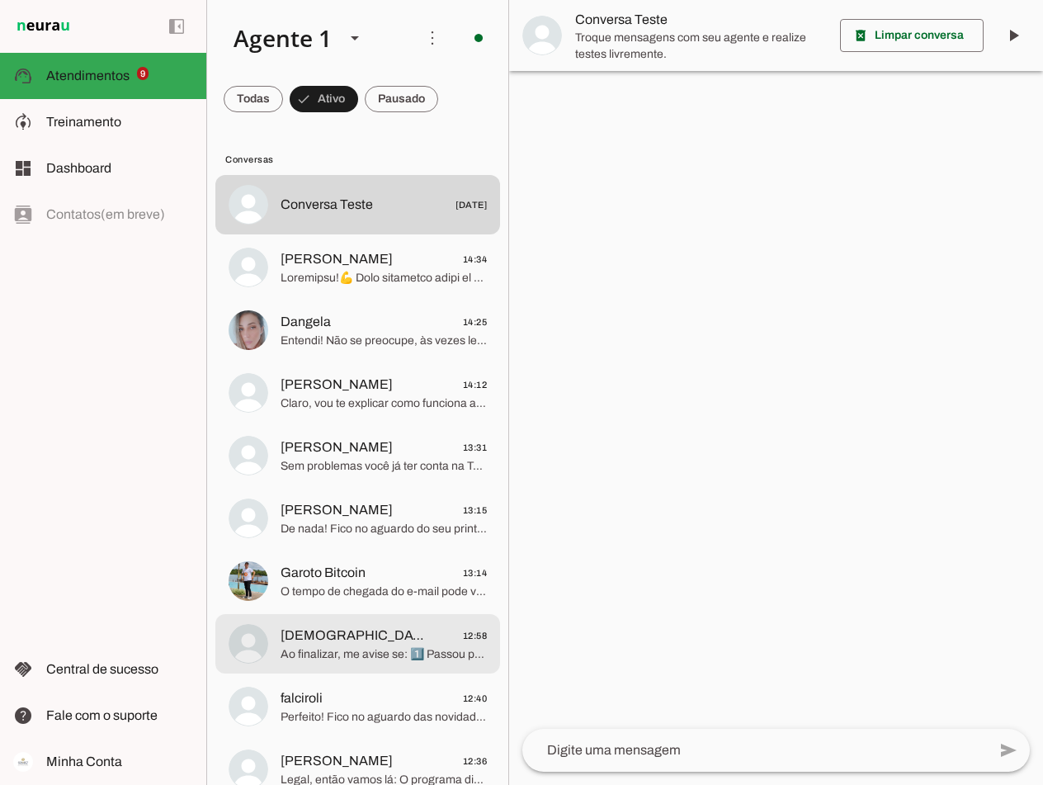
click at [343, 626] on span "Jesuino 12:58" at bounding box center [384, 636] width 206 height 21
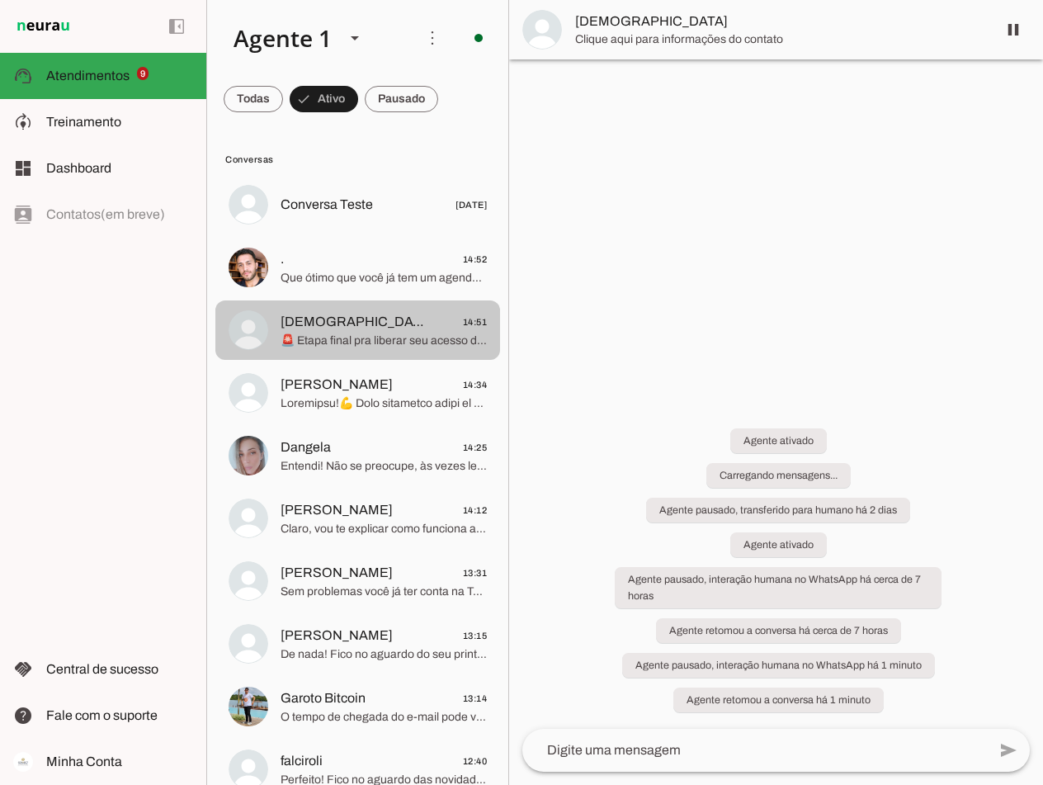
click at [357, 330] on span "Jesuino 14:51" at bounding box center [384, 322] width 206 height 21
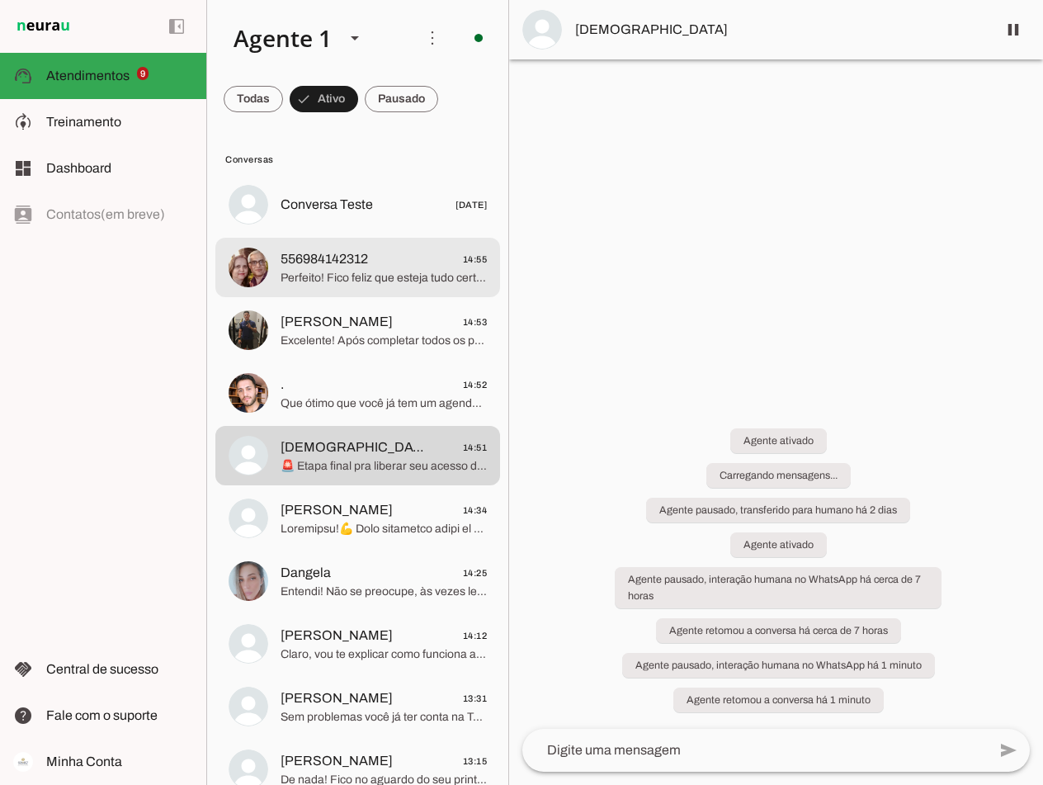
click at [393, 260] on span "556984142312 14:55" at bounding box center [384, 259] width 206 height 21
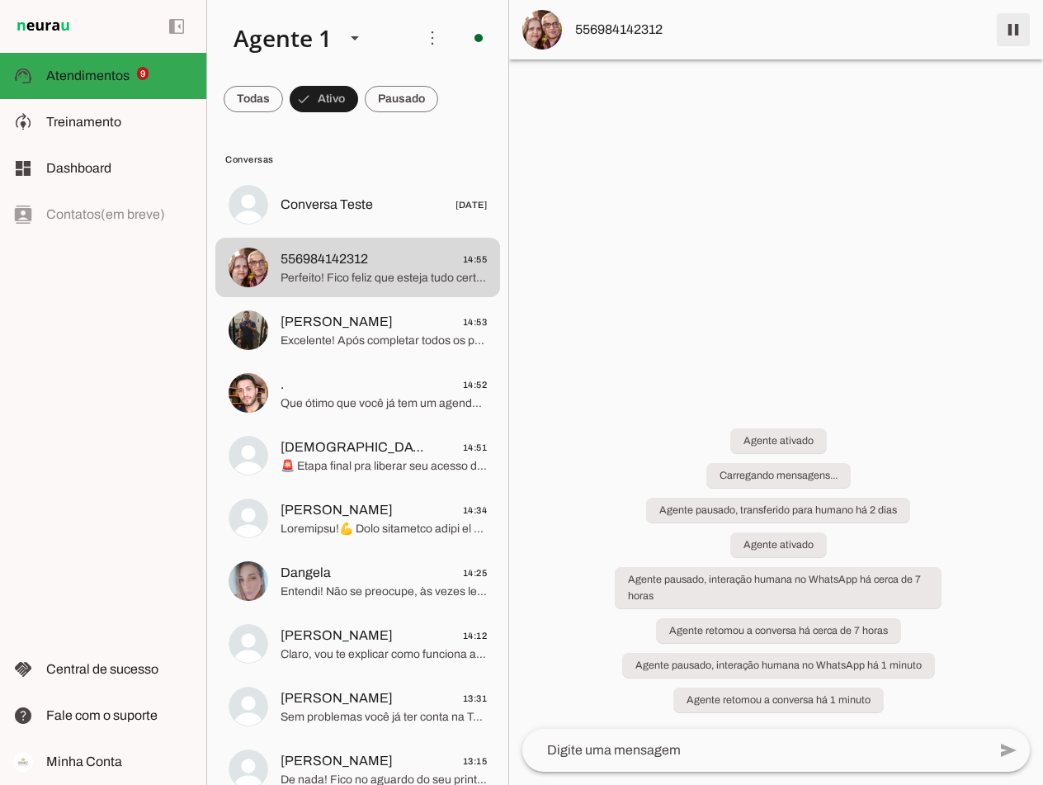
click at [1022, 26] on span at bounding box center [1014, 30] width 40 height 40
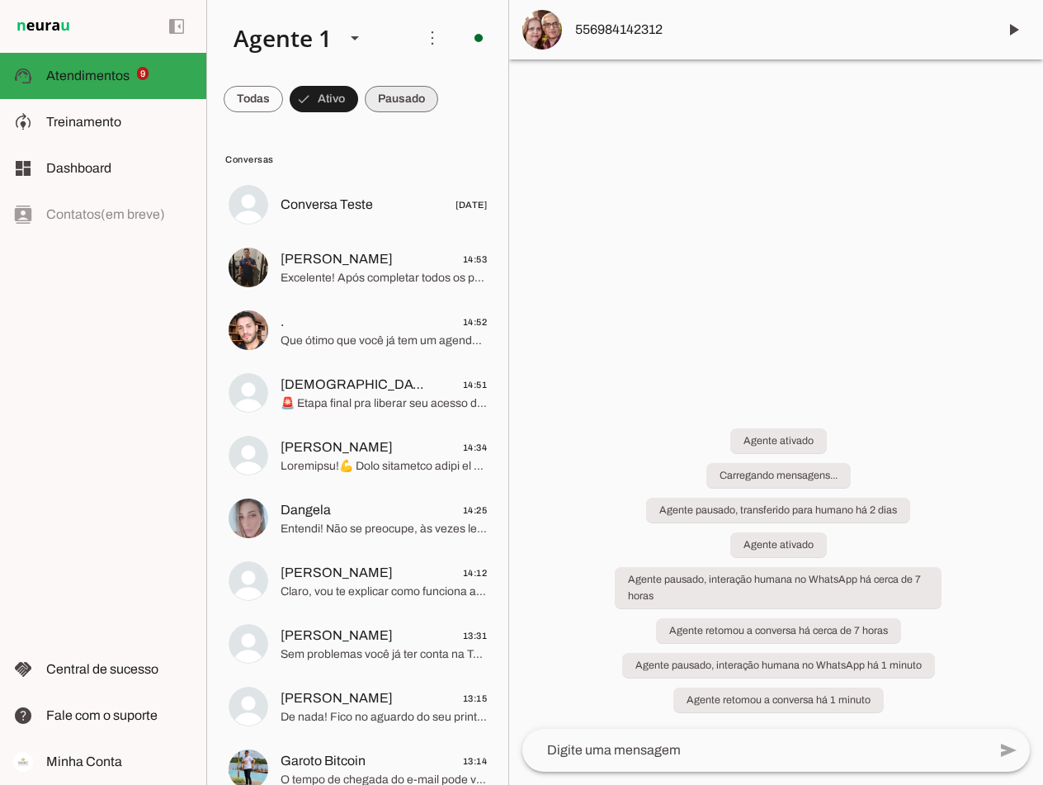
click at [390, 97] on span at bounding box center [401, 99] width 73 height 40
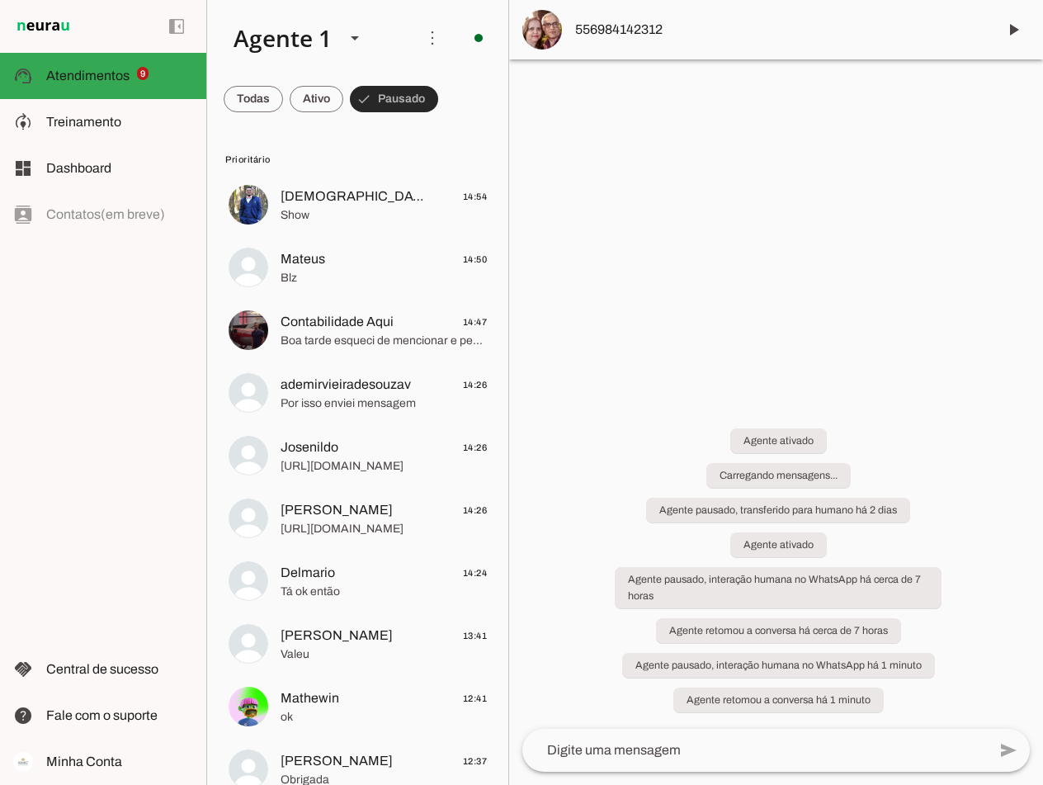
click at [390, 97] on span at bounding box center [394, 99] width 88 height 40
click at [324, 99] on span at bounding box center [317, 99] width 54 height 40
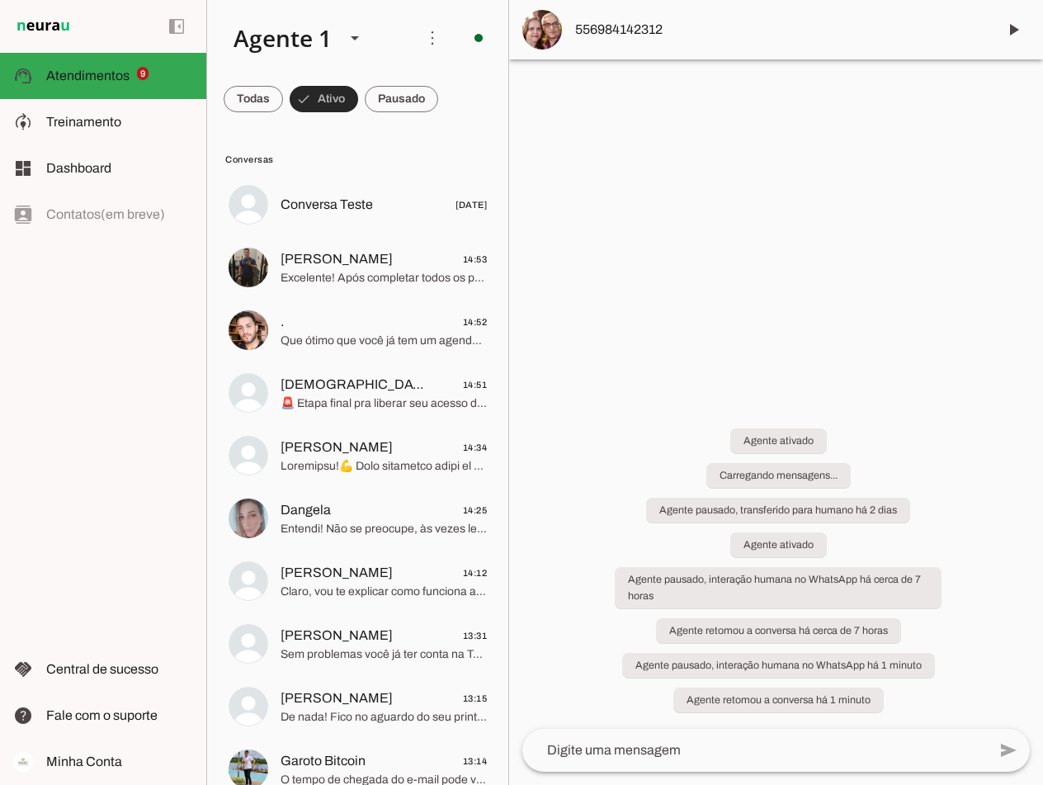
click at [323, 98] on span at bounding box center [324, 99] width 69 height 40
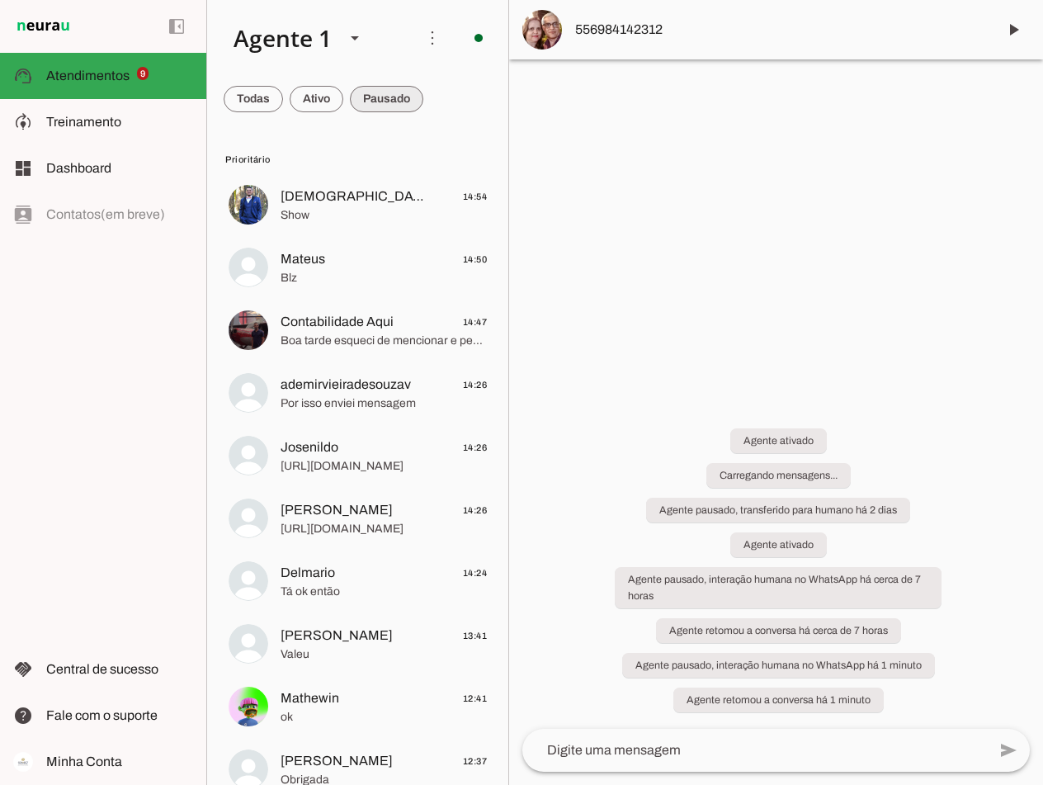
click at [371, 91] on span at bounding box center [386, 99] width 73 height 40
click at [374, 96] on span at bounding box center [394, 99] width 88 height 40
click at [305, 105] on span at bounding box center [317, 99] width 54 height 40
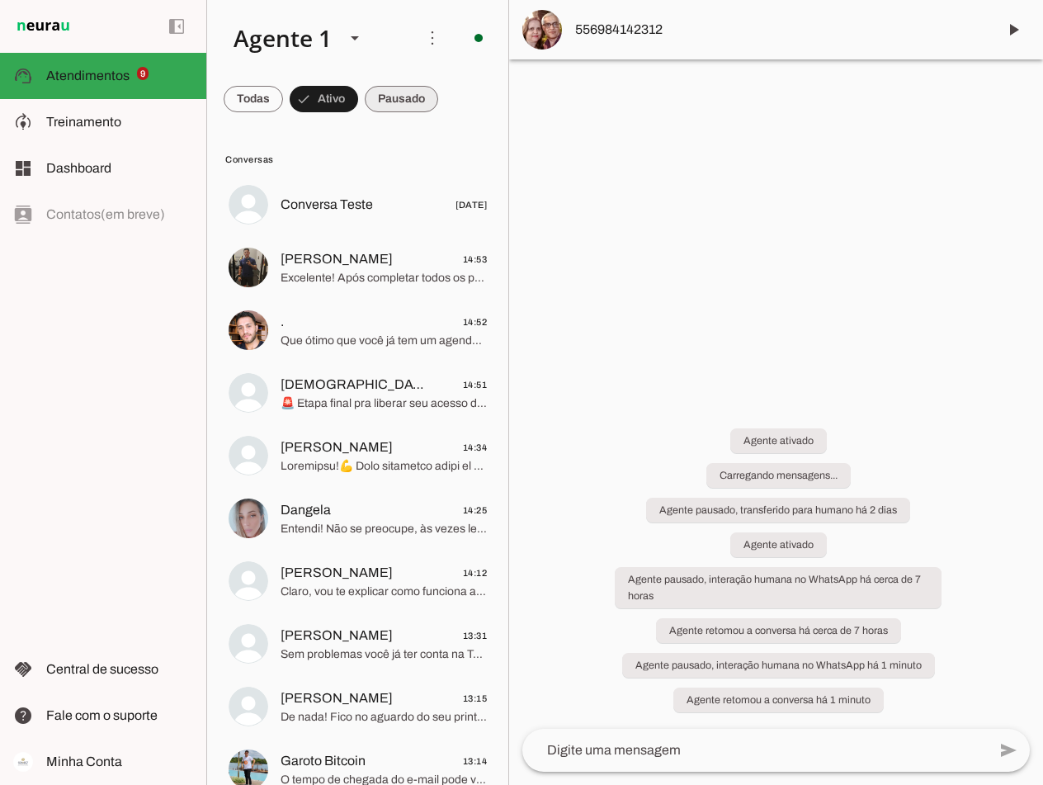
click at [395, 94] on span at bounding box center [401, 99] width 73 height 40
